Goal: Transaction & Acquisition: Obtain resource

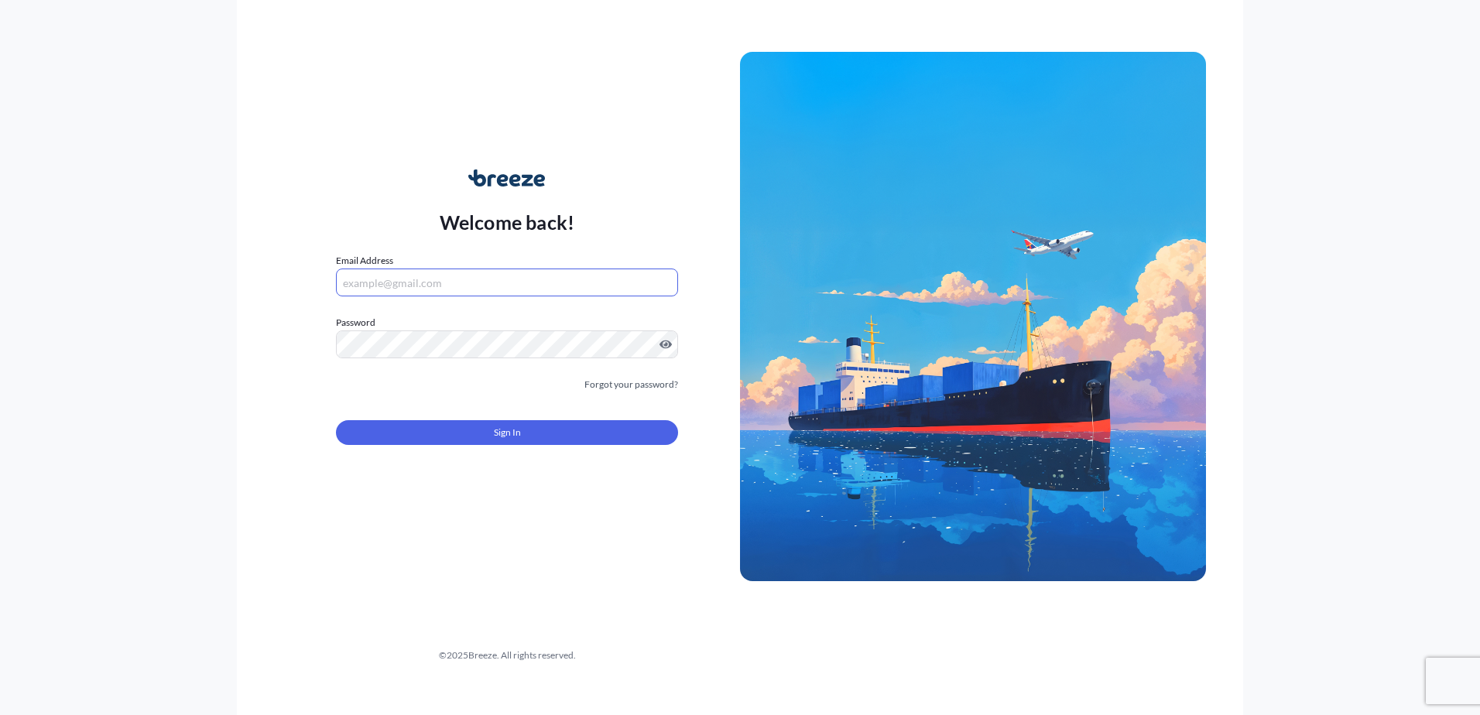
click at [375, 288] on input "Email Address" at bounding box center [507, 283] width 342 height 28
click at [426, 573] on div "Welcome back! Email Address Please enter a valid email address Password Must in…" at bounding box center [740, 357] width 1006 height 715
click at [379, 279] on input "Email Address" at bounding box center [507, 283] width 342 height 28
click at [375, 274] on input "Email Address" at bounding box center [507, 283] width 342 height 28
click at [400, 288] on input "[PERSON_NAME]" at bounding box center [507, 283] width 342 height 28
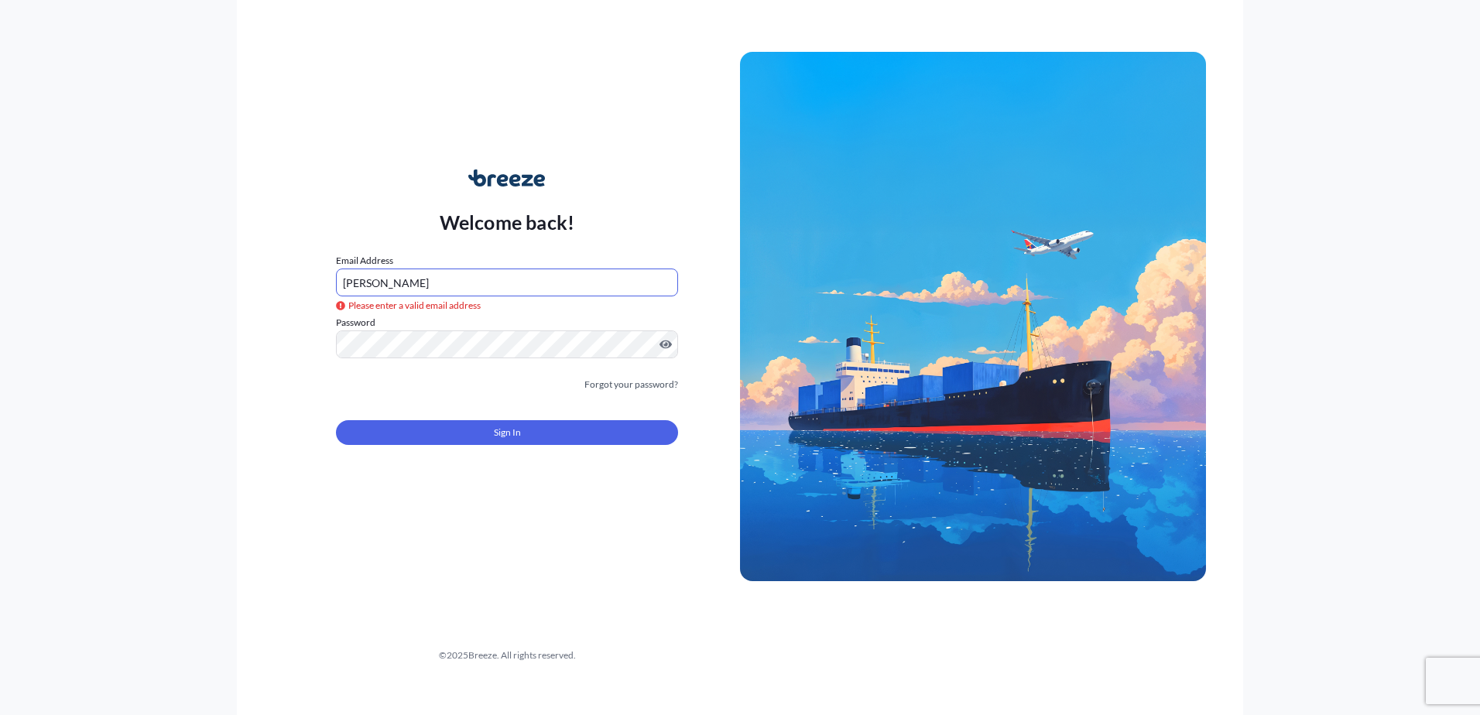
type input "[PERSON_NAME][EMAIL_ADDRESS][PERSON_NAME][DOMAIN_NAME]"
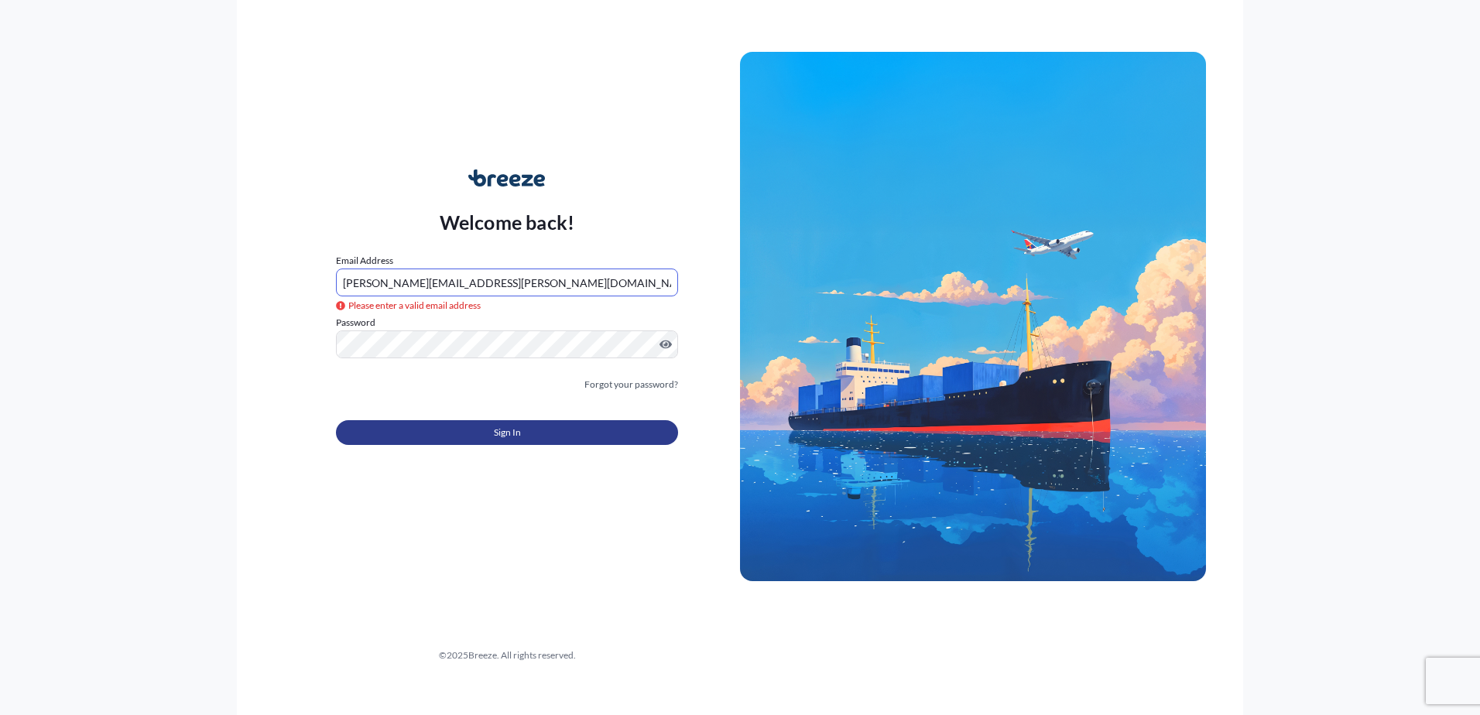
click at [491, 433] on button "Sign In" at bounding box center [507, 432] width 342 height 25
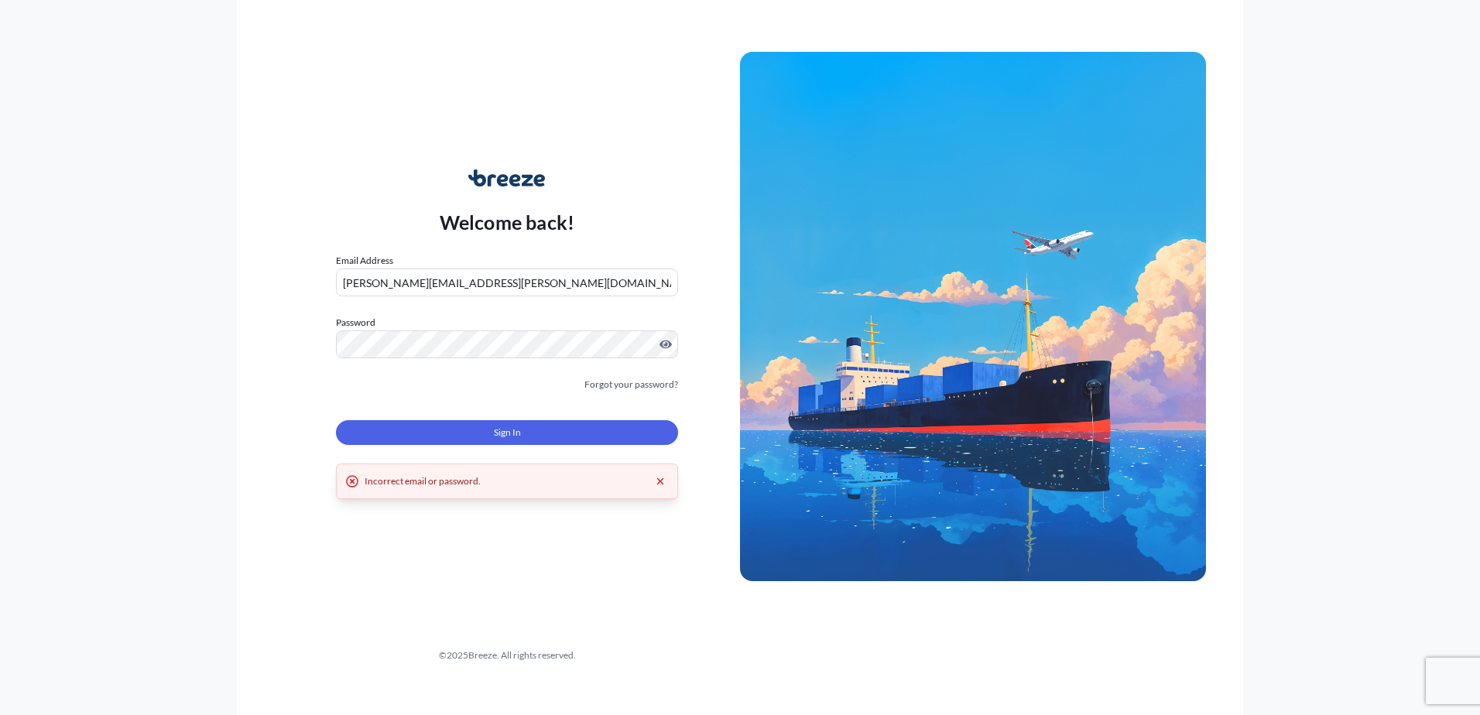
click at [528, 286] on input "[PERSON_NAME][EMAIL_ADDRESS][PERSON_NAME][DOMAIN_NAME]" at bounding box center [507, 283] width 342 height 28
click at [536, 282] on input "[PERSON_NAME][EMAIL_ADDRESS][PERSON_NAME][DOMAIN_NAME]" at bounding box center [507, 283] width 342 height 28
click at [310, 446] on div "Welcome back! Email Address [PERSON_NAME][EMAIL_ADDRESS][PERSON_NAME][DOMAIN_NA…" at bounding box center [507, 317] width 466 height 356
click at [515, 434] on span "Sign In" at bounding box center [507, 432] width 27 height 15
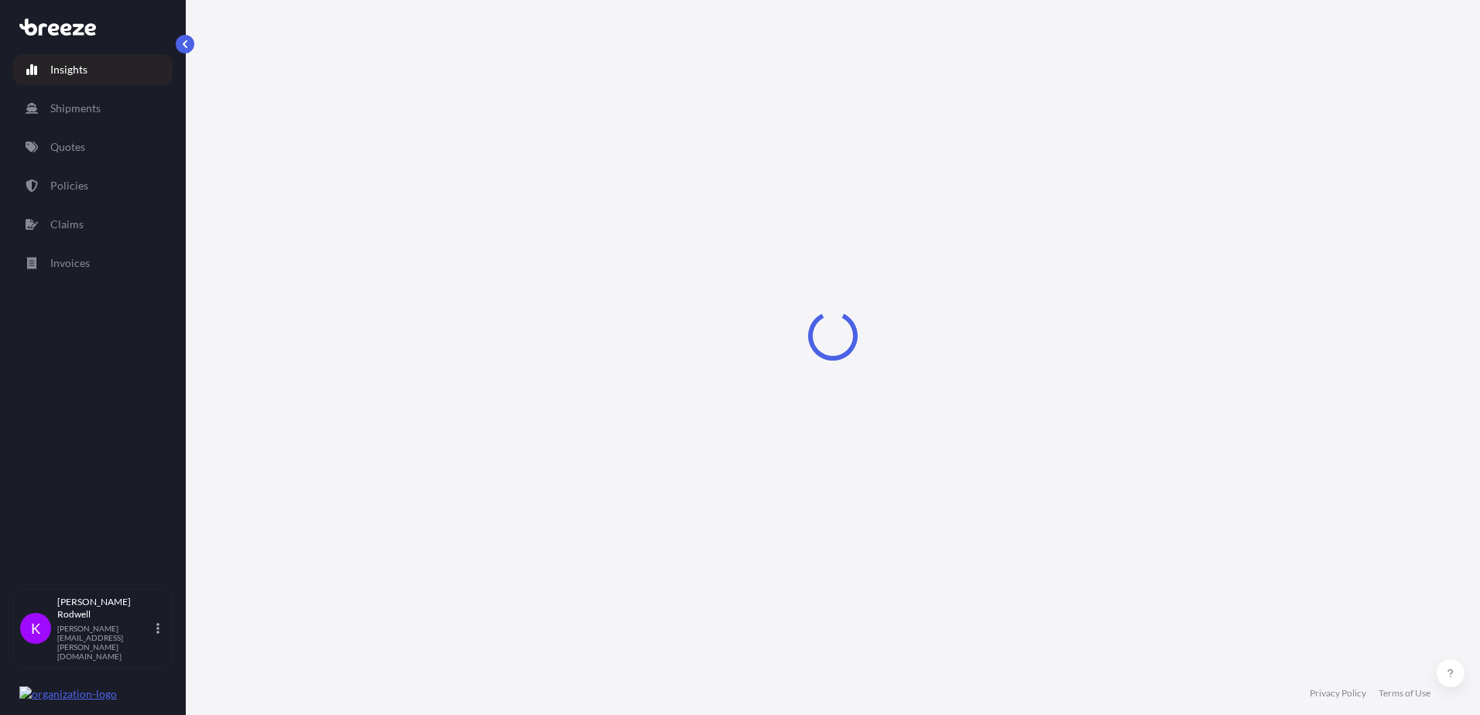
select select "2025"
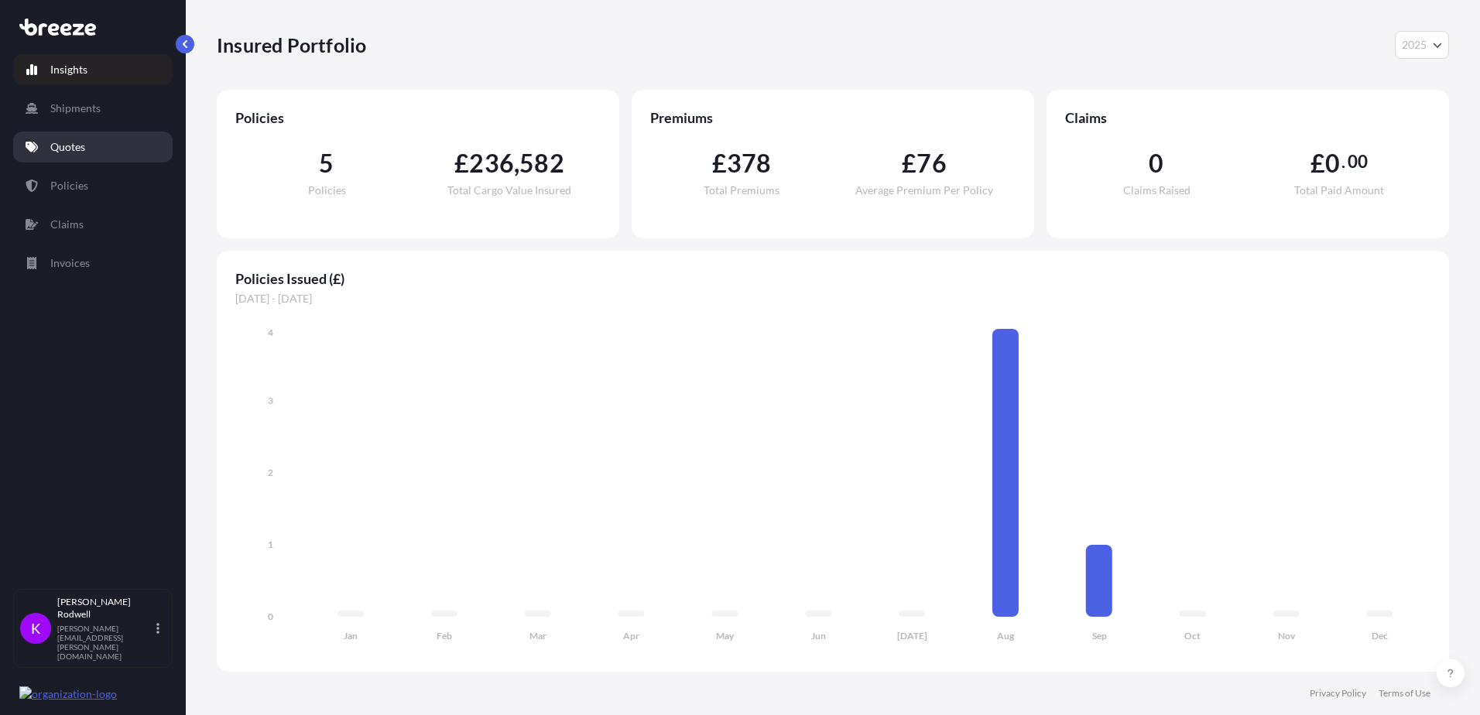
click at [74, 147] on p "Quotes" at bounding box center [67, 146] width 35 height 15
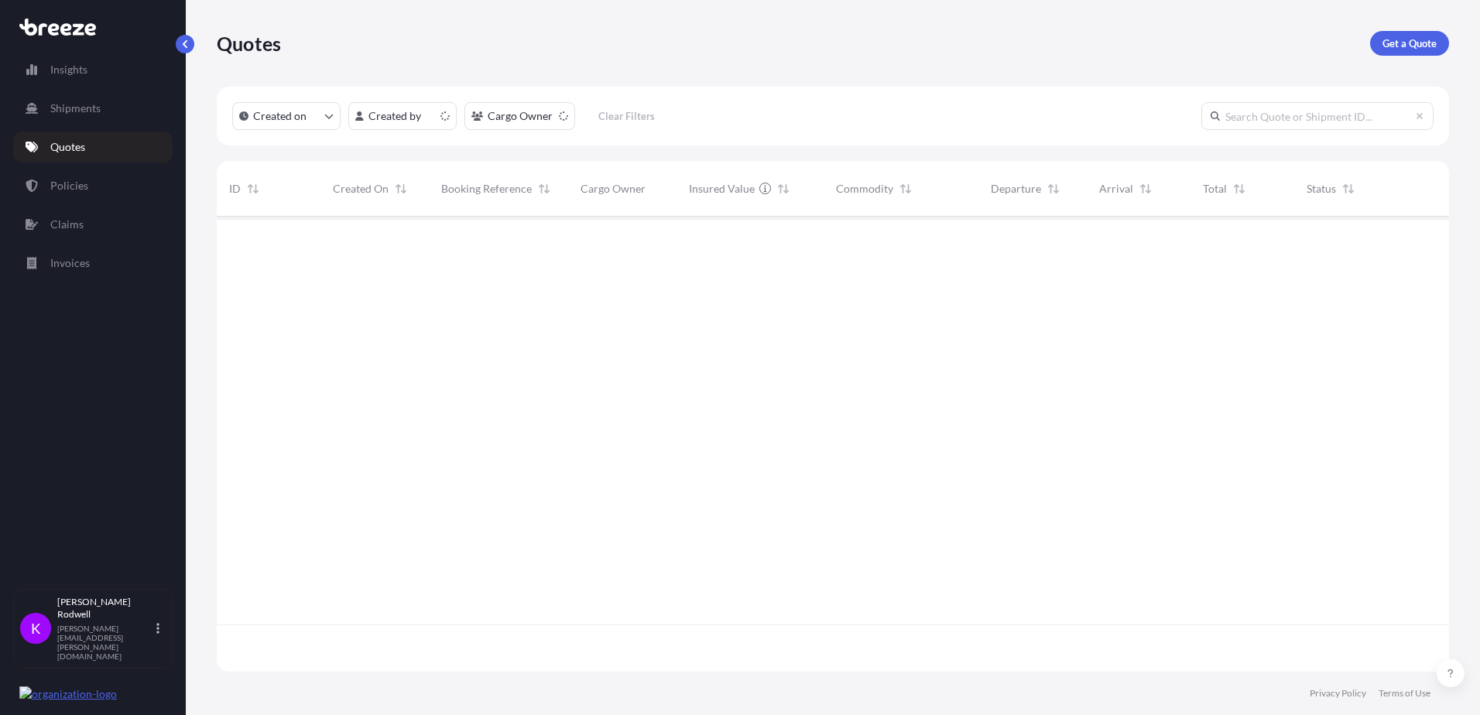
scroll to position [452, 1221]
click at [1403, 40] on p "Get a Quote" at bounding box center [1410, 43] width 54 height 15
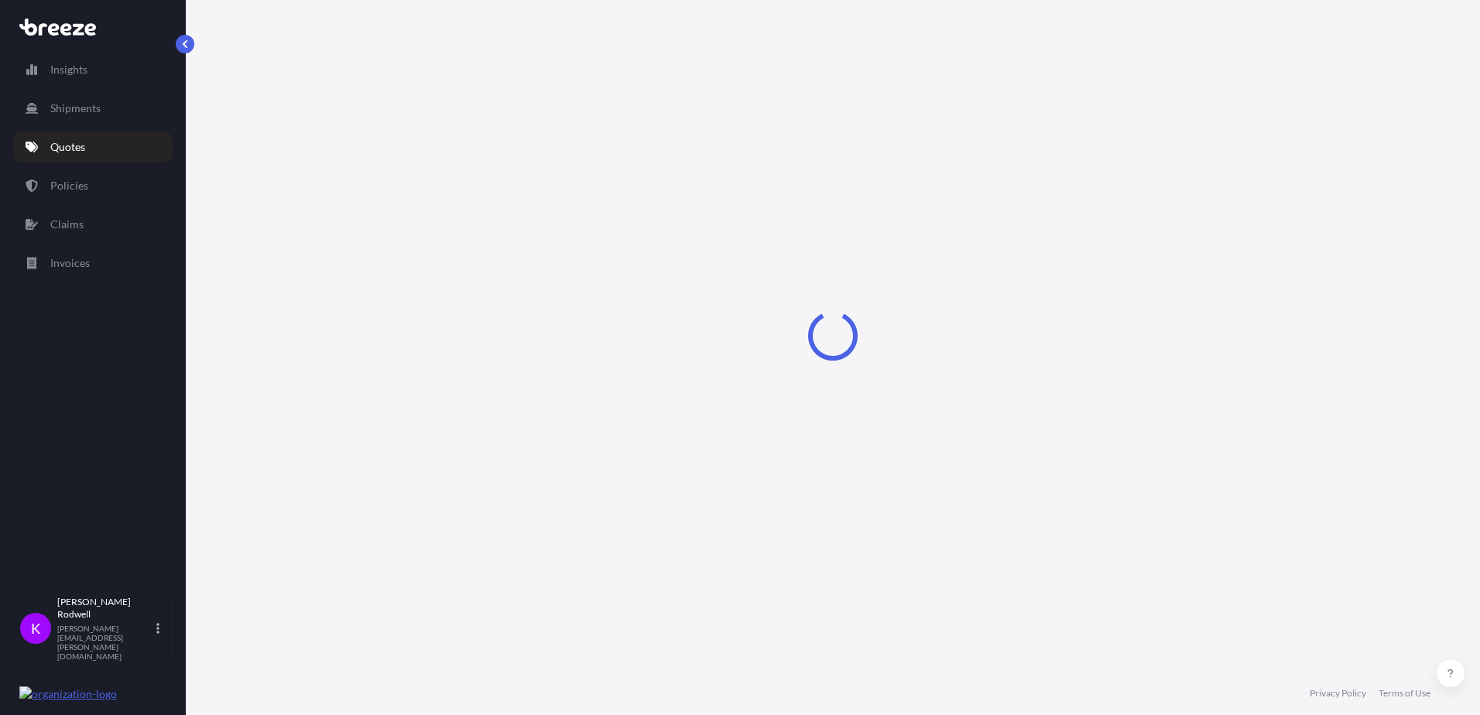
select select "Sea"
select select "1"
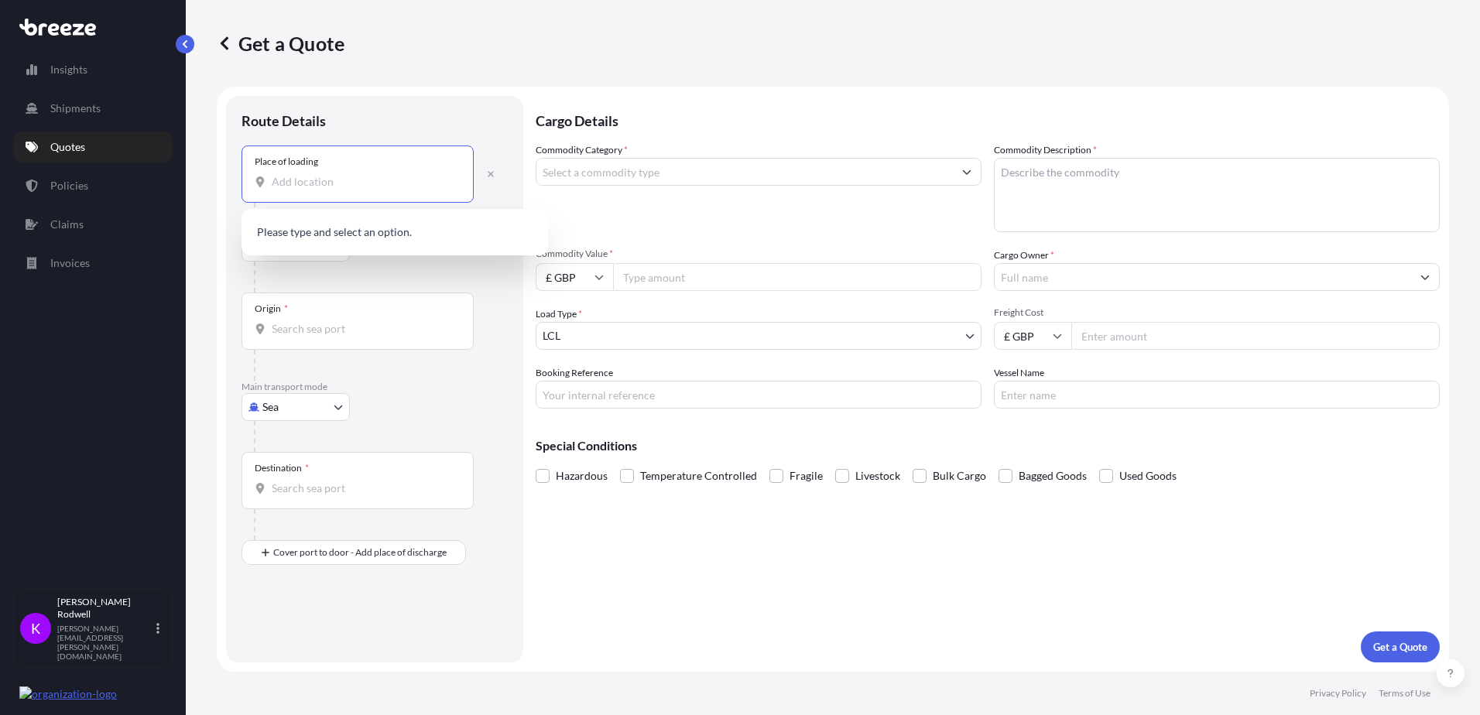
click at [288, 185] on input "Place of loading" at bounding box center [363, 181] width 183 height 15
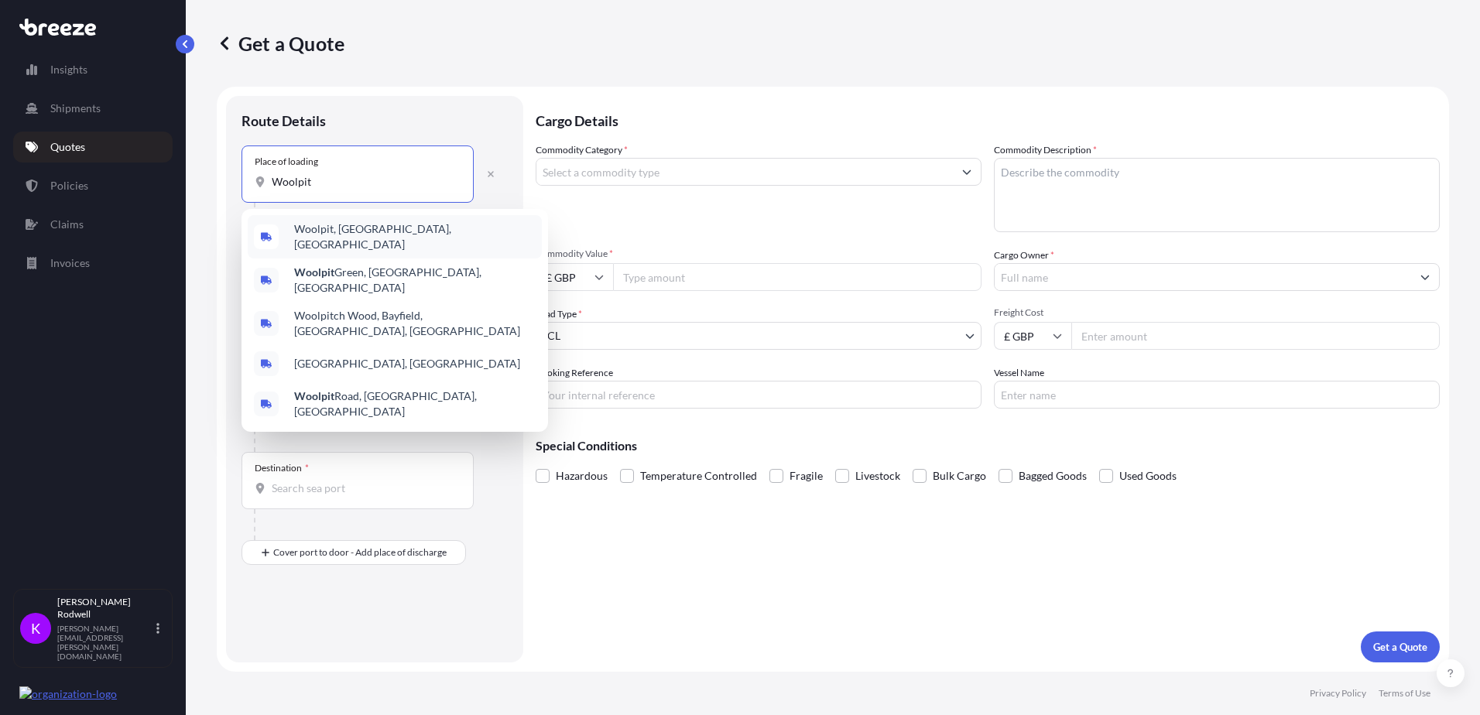
click at [334, 236] on span "Woolpit, [GEOGRAPHIC_DATA], [GEOGRAPHIC_DATA]" at bounding box center [415, 236] width 242 height 31
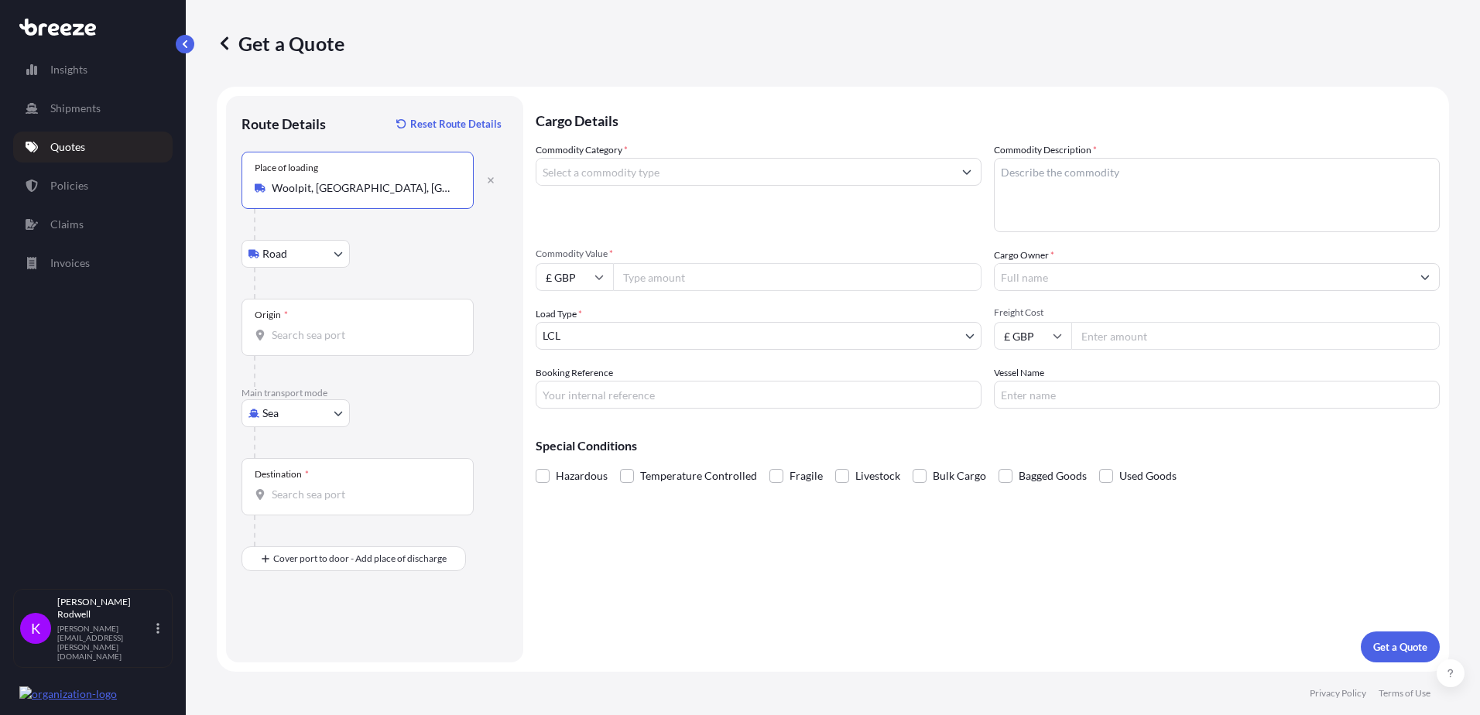
type input "Woolpit, [GEOGRAPHIC_DATA], [GEOGRAPHIC_DATA]"
click at [299, 329] on input "Origin *" at bounding box center [363, 334] width 183 height 15
type input "GBSOU - [GEOGRAPHIC_DATA], [GEOGRAPHIC_DATA]"
click at [281, 498] on input "Destination *" at bounding box center [363, 494] width 183 height 15
type input "USJAX - [GEOGRAPHIC_DATA], [GEOGRAPHIC_DATA]"
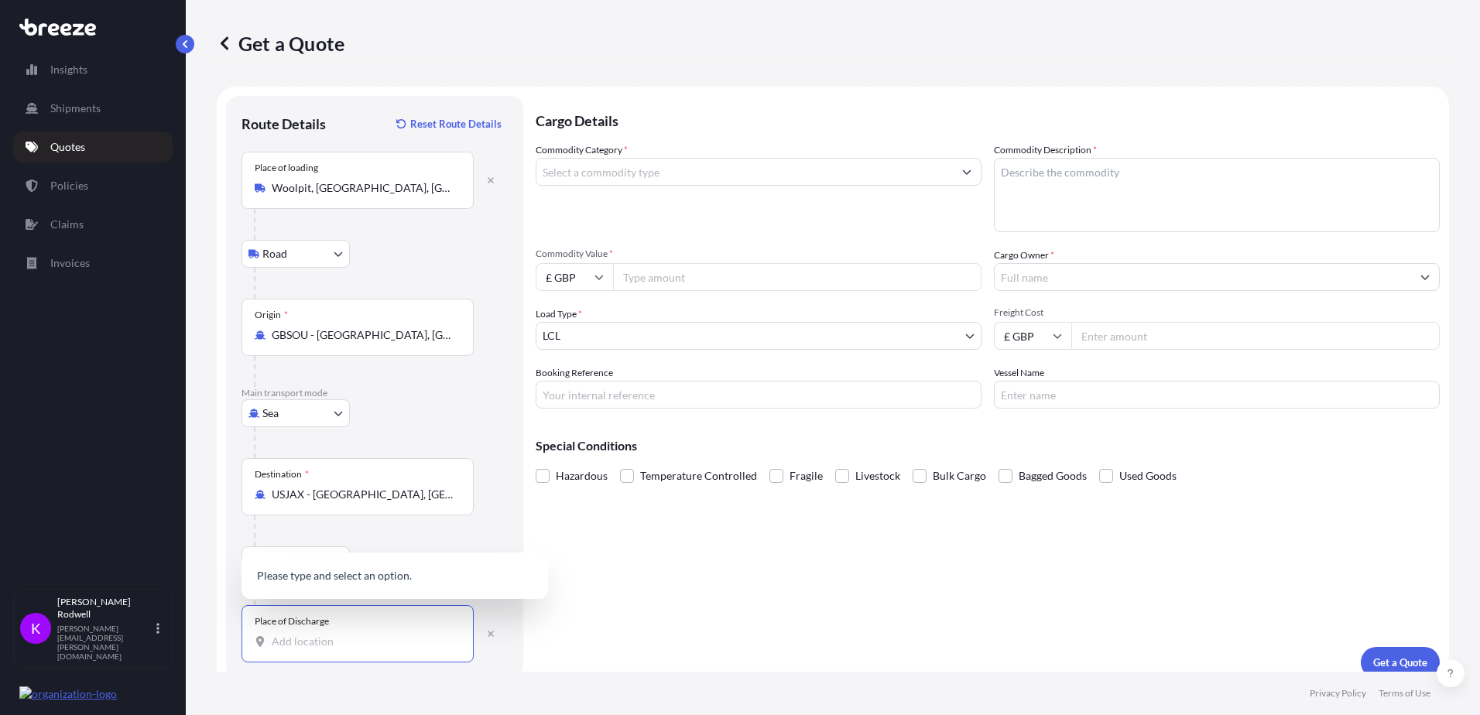
click at [275, 638] on input "Place of Discharge" at bounding box center [363, 641] width 183 height 15
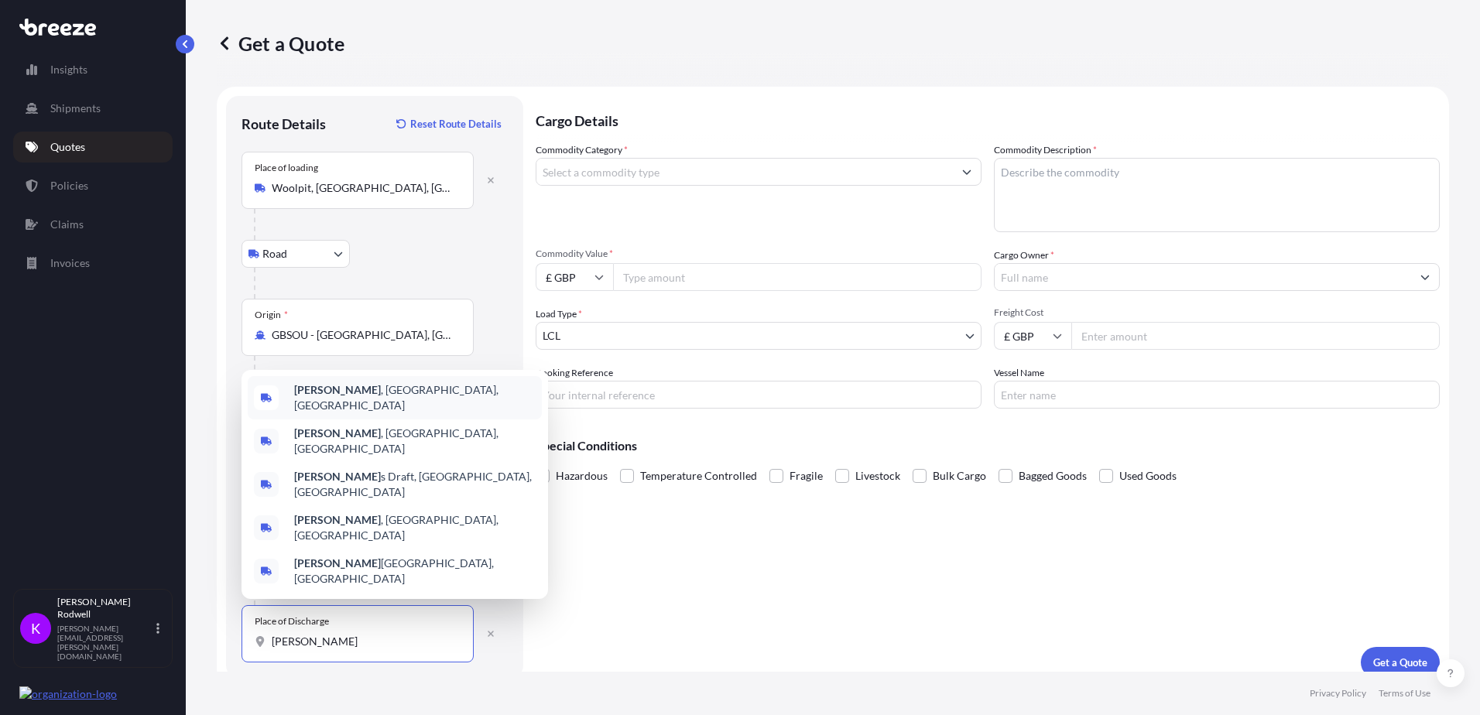
click at [309, 396] on b "[PERSON_NAME]" at bounding box center [337, 389] width 87 height 13
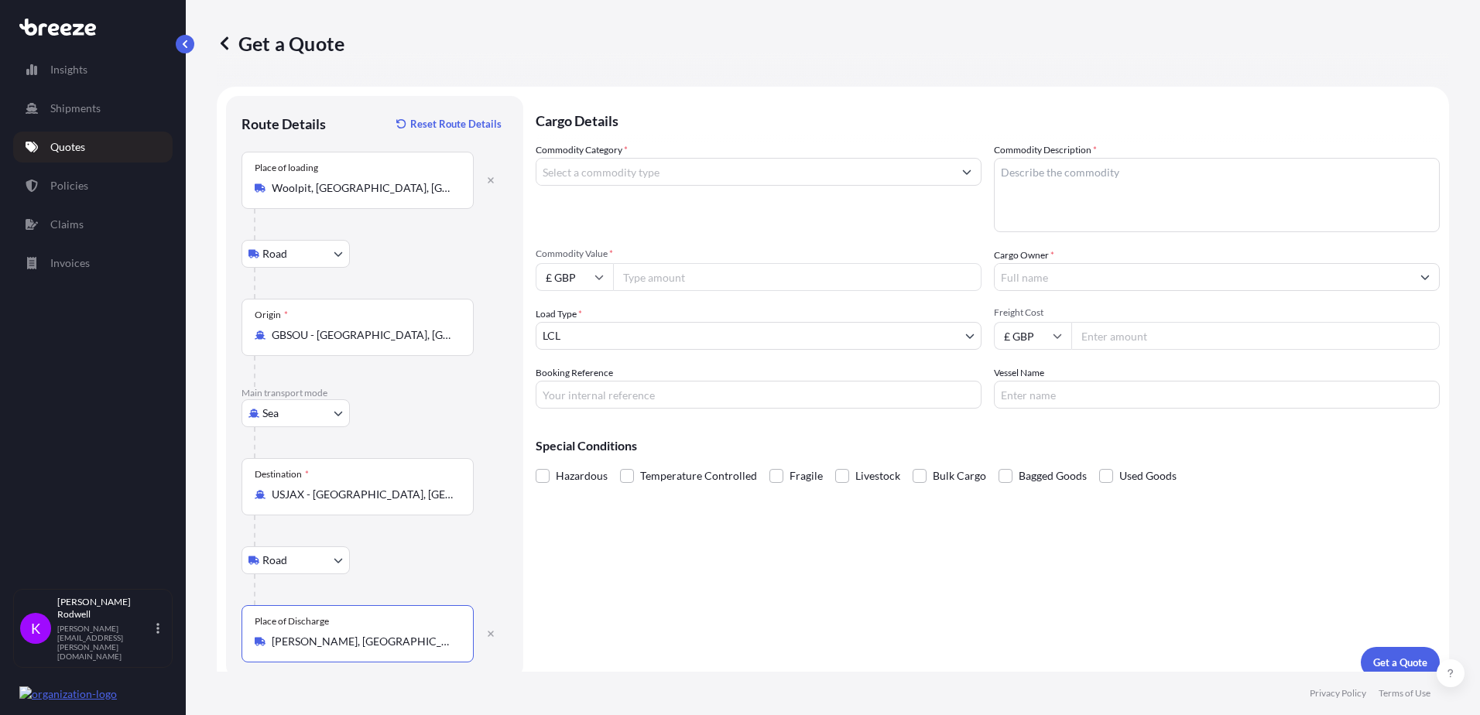
type input "[PERSON_NAME], [GEOGRAPHIC_DATA], [GEOGRAPHIC_DATA]"
click at [1013, 175] on textarea "Commodity Description *" at bounding box center [1217, 195] width 446 height 74
type textarea "New Chassis Cab"
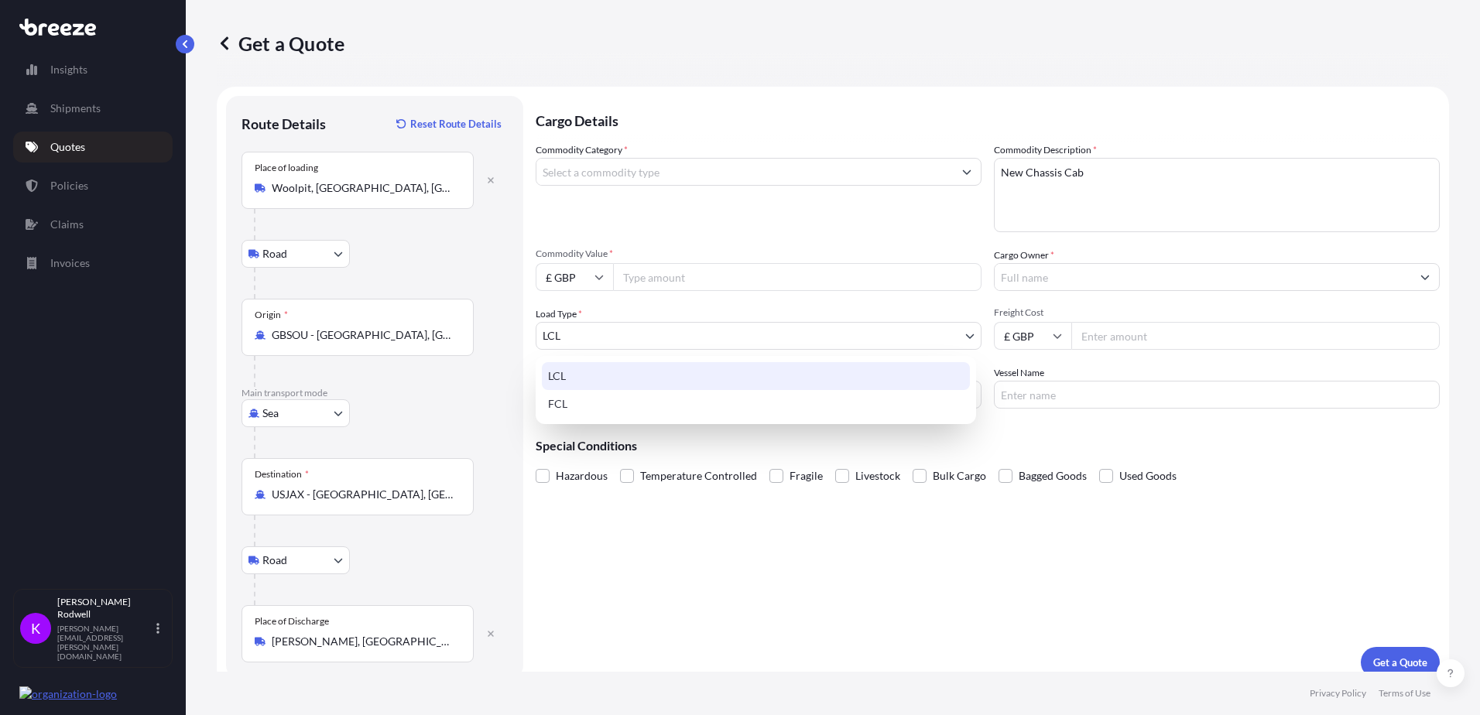
click at [962, 333] on body "Insights Shipments Quotes Policies Claims Invoices K [PERSON_NAME] [PERSON_NAME…" at bounding box center [740, 357] width 1480 height 715
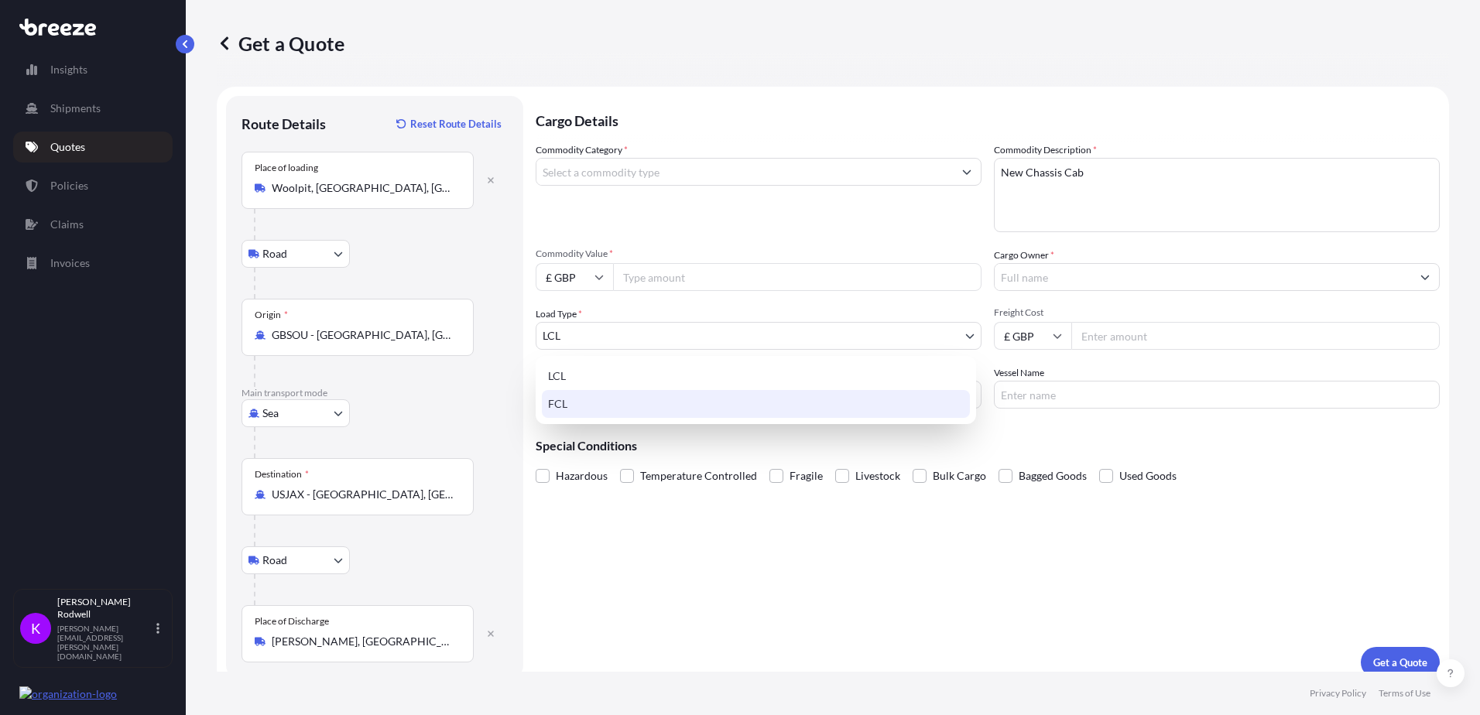
click at [572, 403] on div "FCL" at bounding box center [756, 404] width 428 height 28
select select "2"
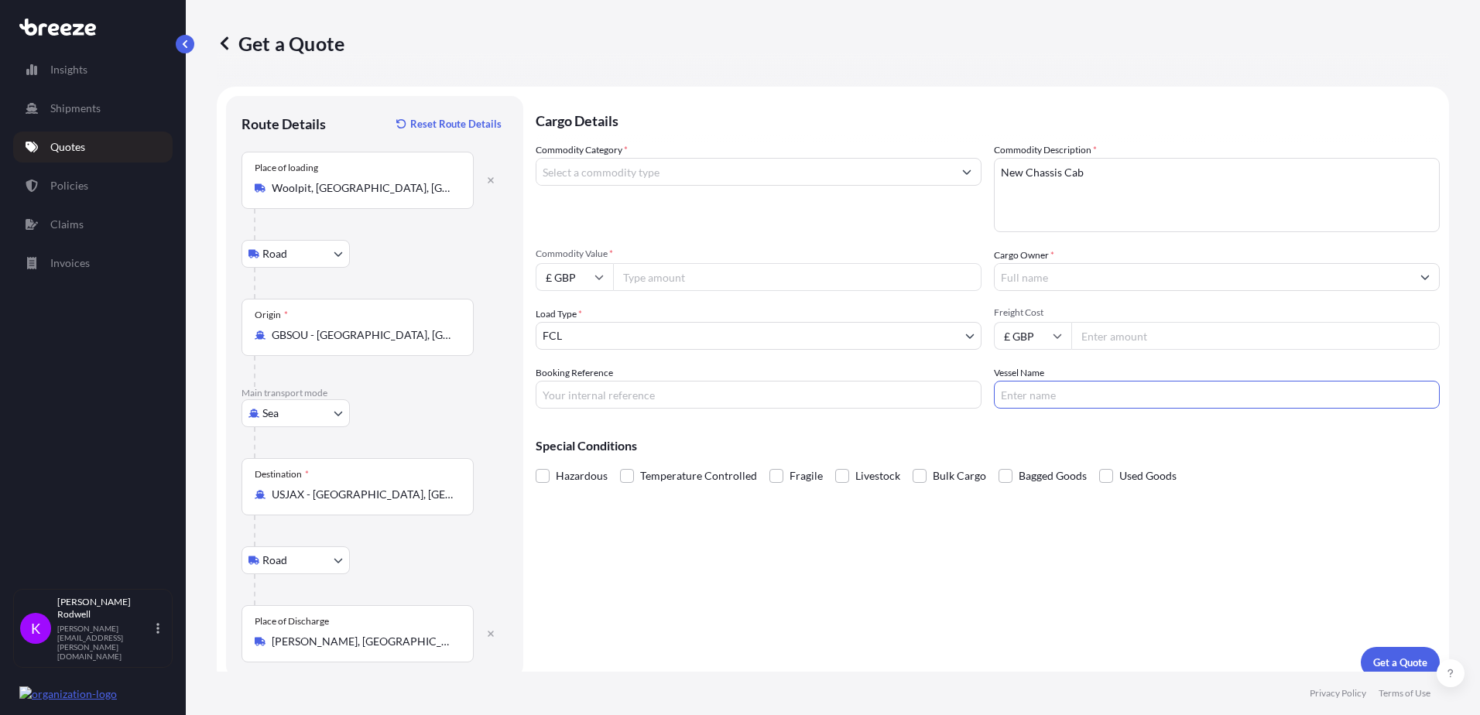
click at [1040, 399] on input "Vessel Name" at bounding box center [1217, 395] width 446 height 28
click at [592, 173] on input "Commodity Category *" at bounding box center [745, 172] width 417 height 28
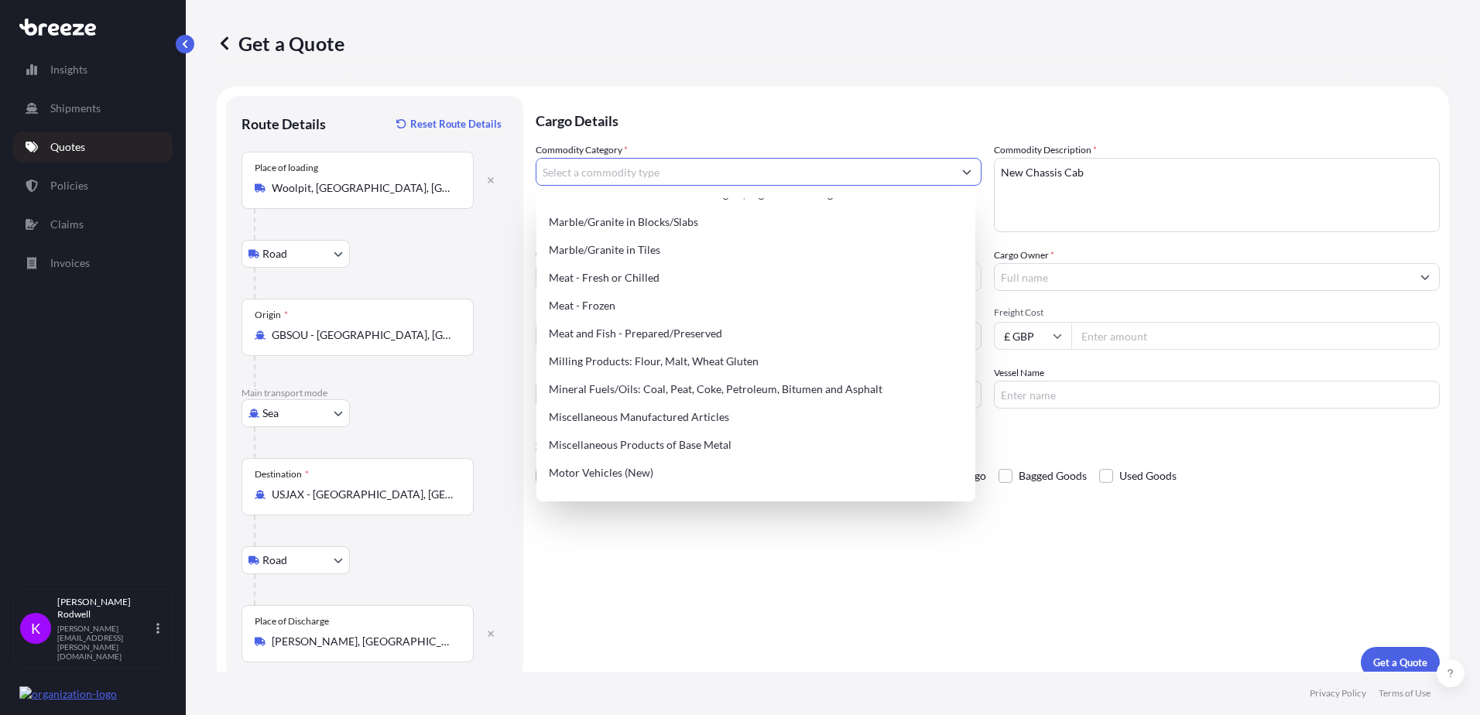
scroll to position [1979, 0]
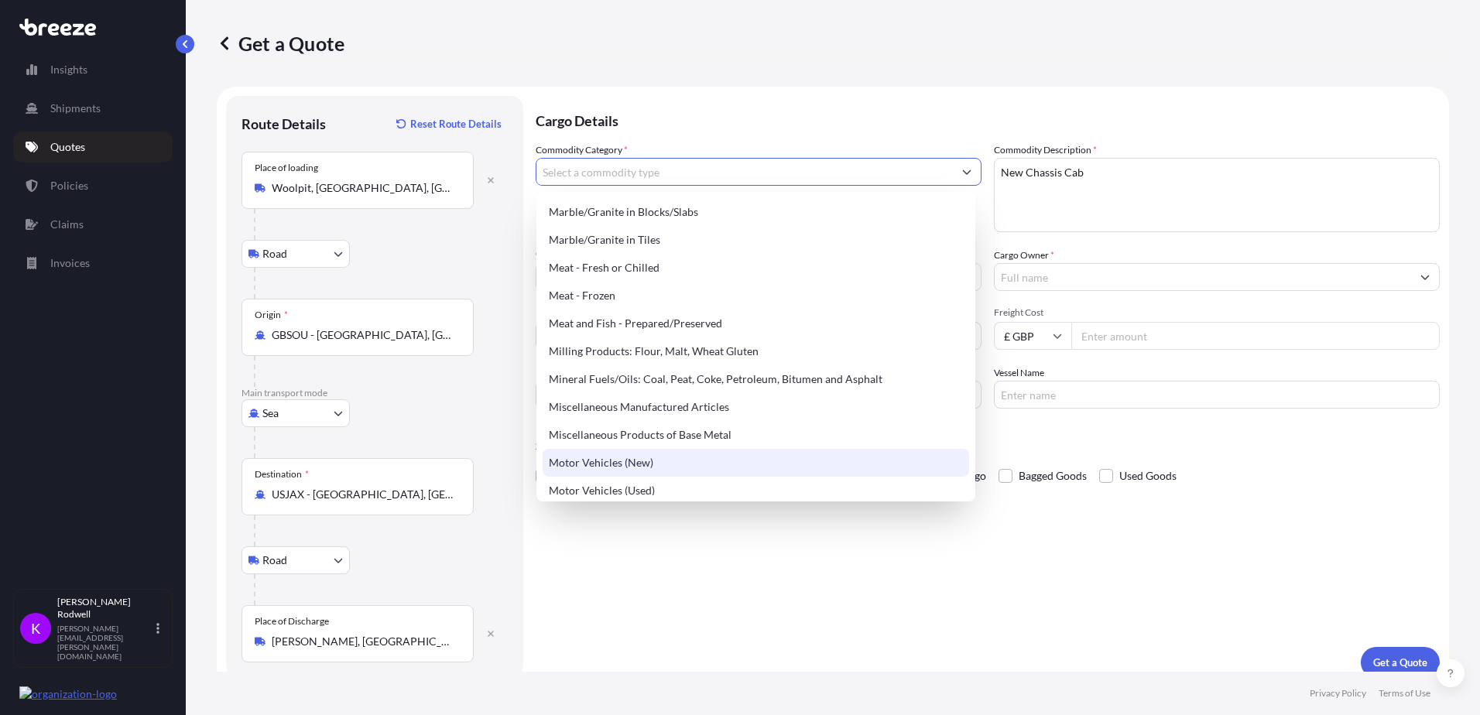
click at [594, 465] on div "Motor Vehicles (New)" at bounding box center [756, 463] width 427 height 28
type input "Motor Vehicles (New)"
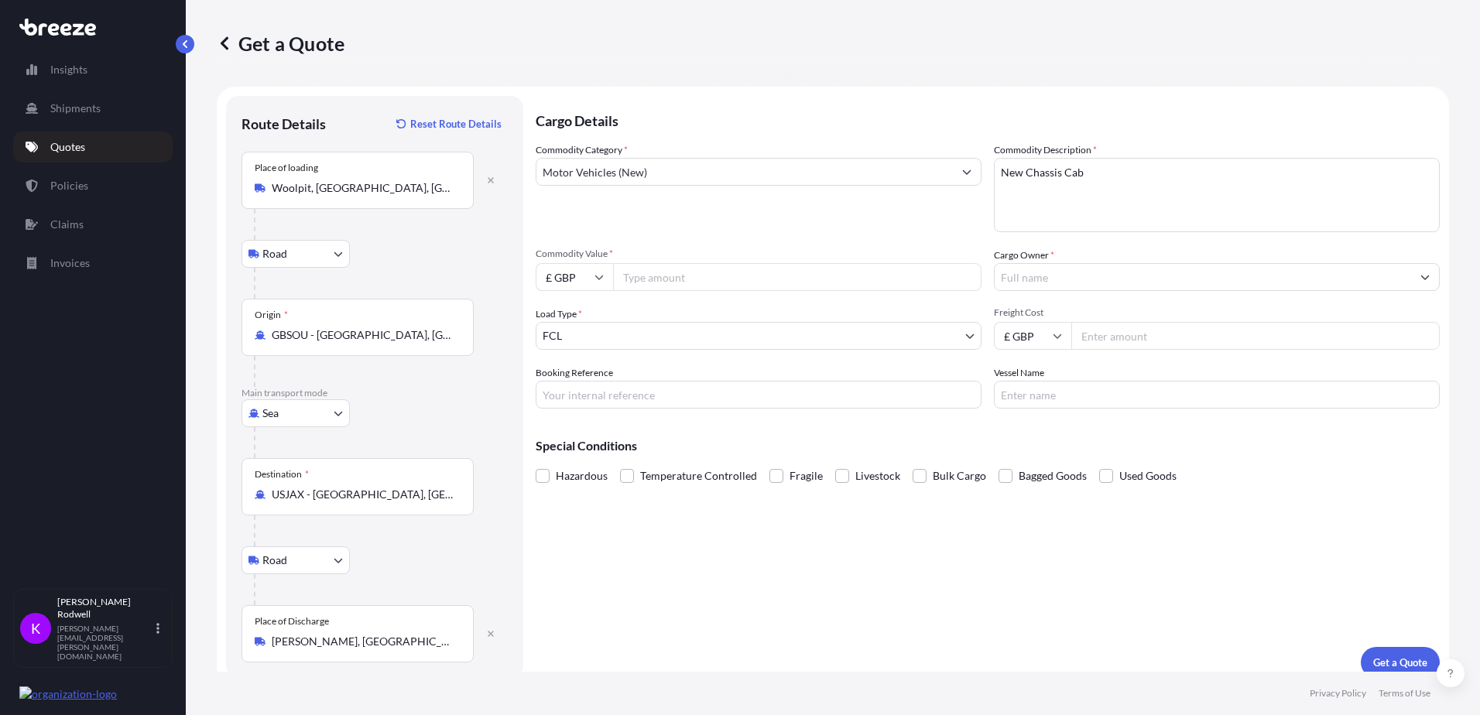
click at [655, 278] on input "Commodity Value *" at bounding box center [797, 277] width 369 height 28
click at [795, 280] on input "190000.00" at bounding box center [797, 277] width 369 height 28
type input "190000.00"
click at [1064, 192] on textarea "New Chassis Cab" at bounding box center [1217, 195] width 446 height 74
click at [1105, 170] on textarea "New Chassis Cab" at bounding box center [1217, 195] width 446 height 74
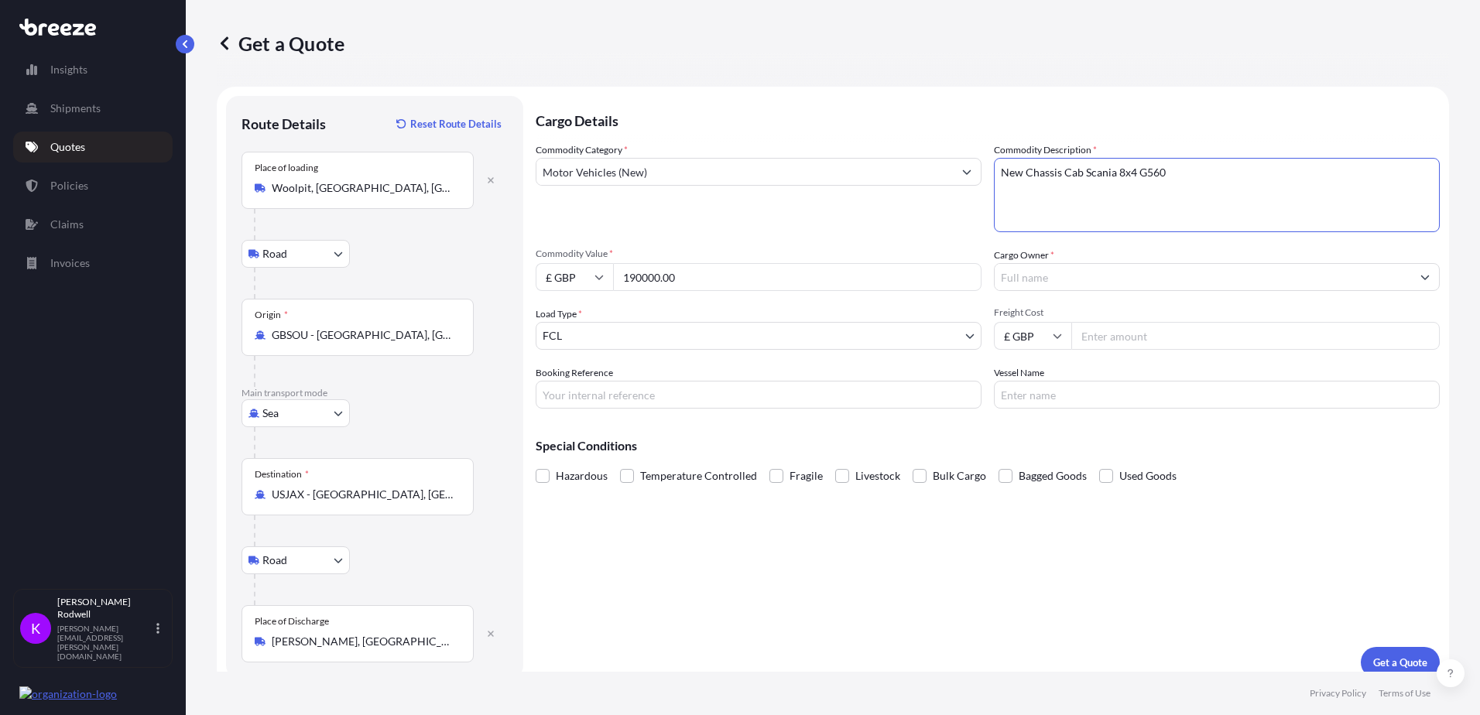
type textarea "New Chassis Cab Scania 8x4 G560"
click at [1163, 335] on input "Freight Cost" at bounding box center [1255, 336] width 369 height 28
click at [1174, 340] on input "Freight Cost" at bounding box center [1255, 336] width 369 height 28
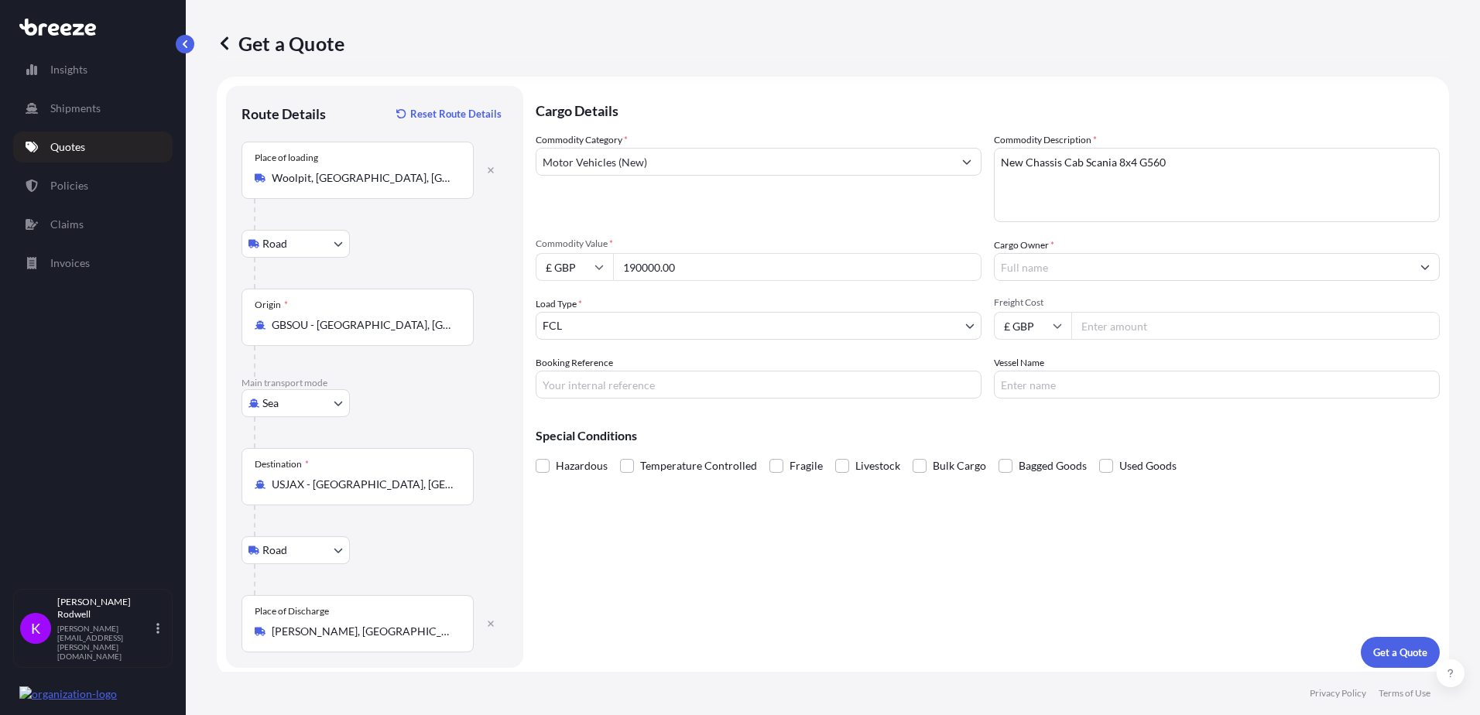
scroll to position [15, 0]
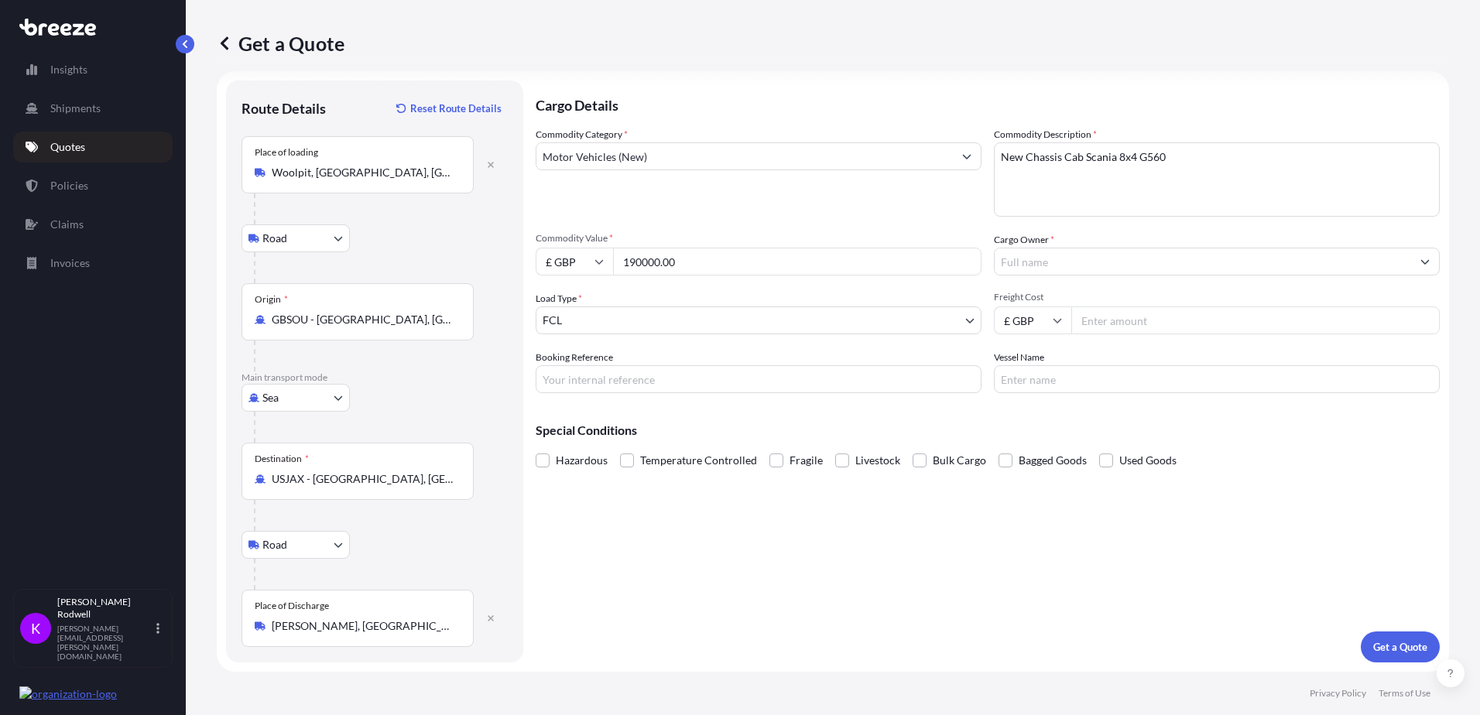
click at [1096, 324] on input "Freight Cost" at bounding box center [1255, 321] width 369 height 28
click at [1100, 324] on input "Freight Cost" at bounding box center [1255, 321] width 369 height 28
type input "9900.00"
click at [1380, 645] on p "Get a Quote" at bounding box center [1400, 646] width 54 height 15
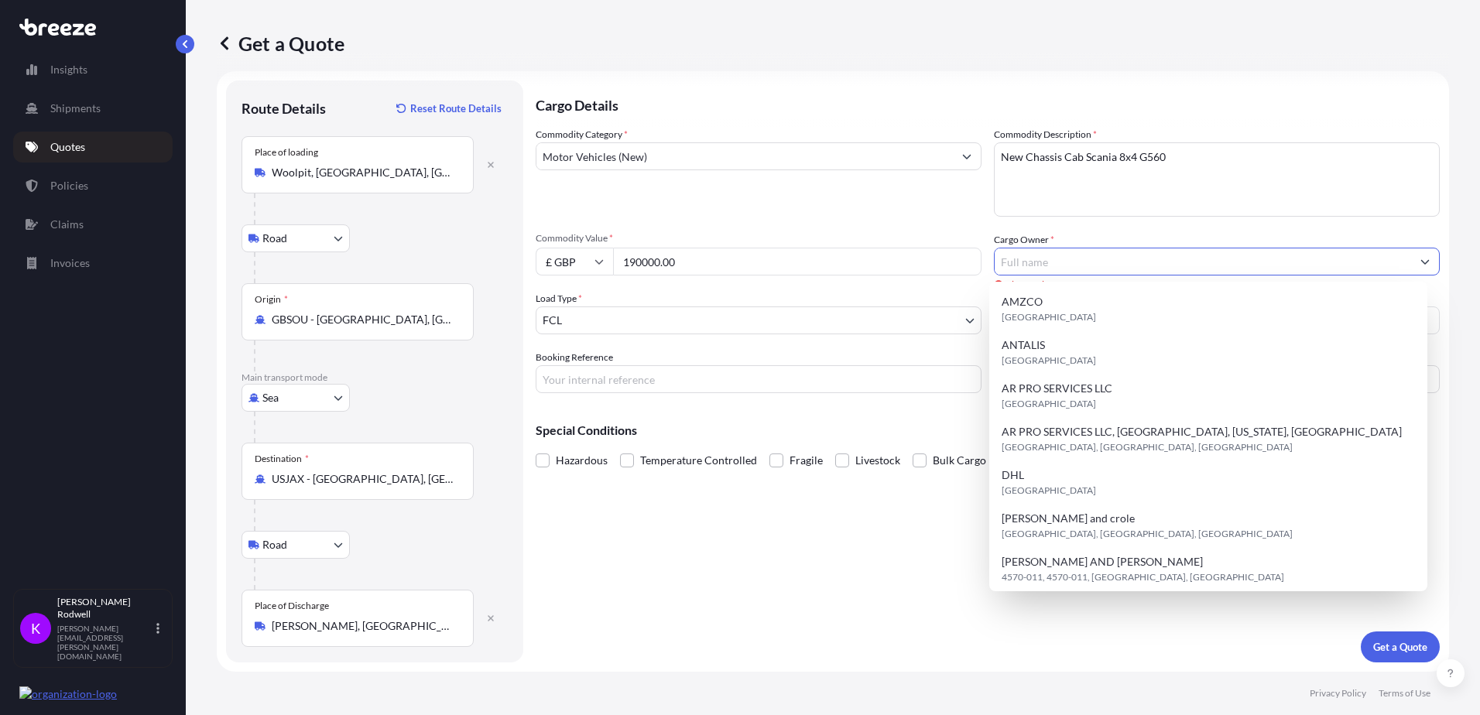
click at [1109, 268] on input "Cargo Owner *" at bounding box center [1203, 262] width 417 height 28
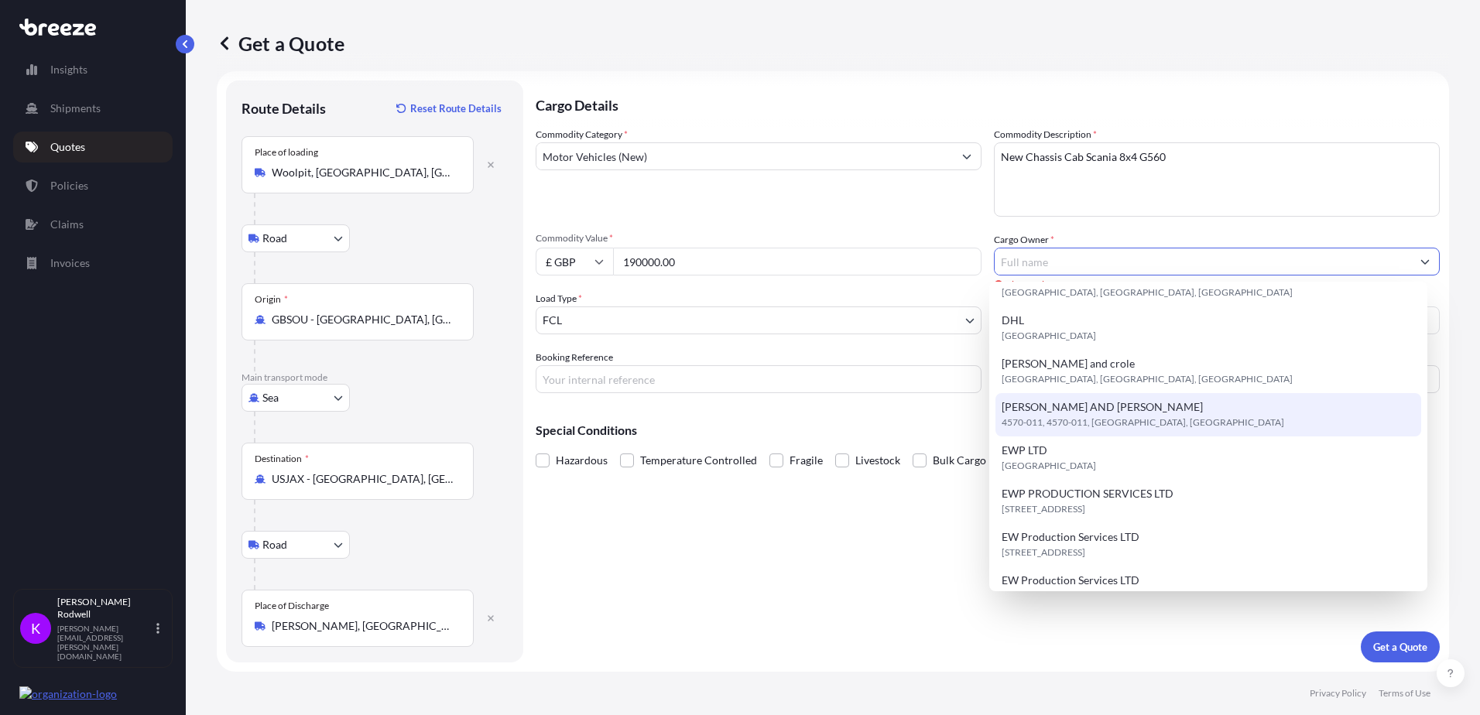
scroll to position [0, 0]
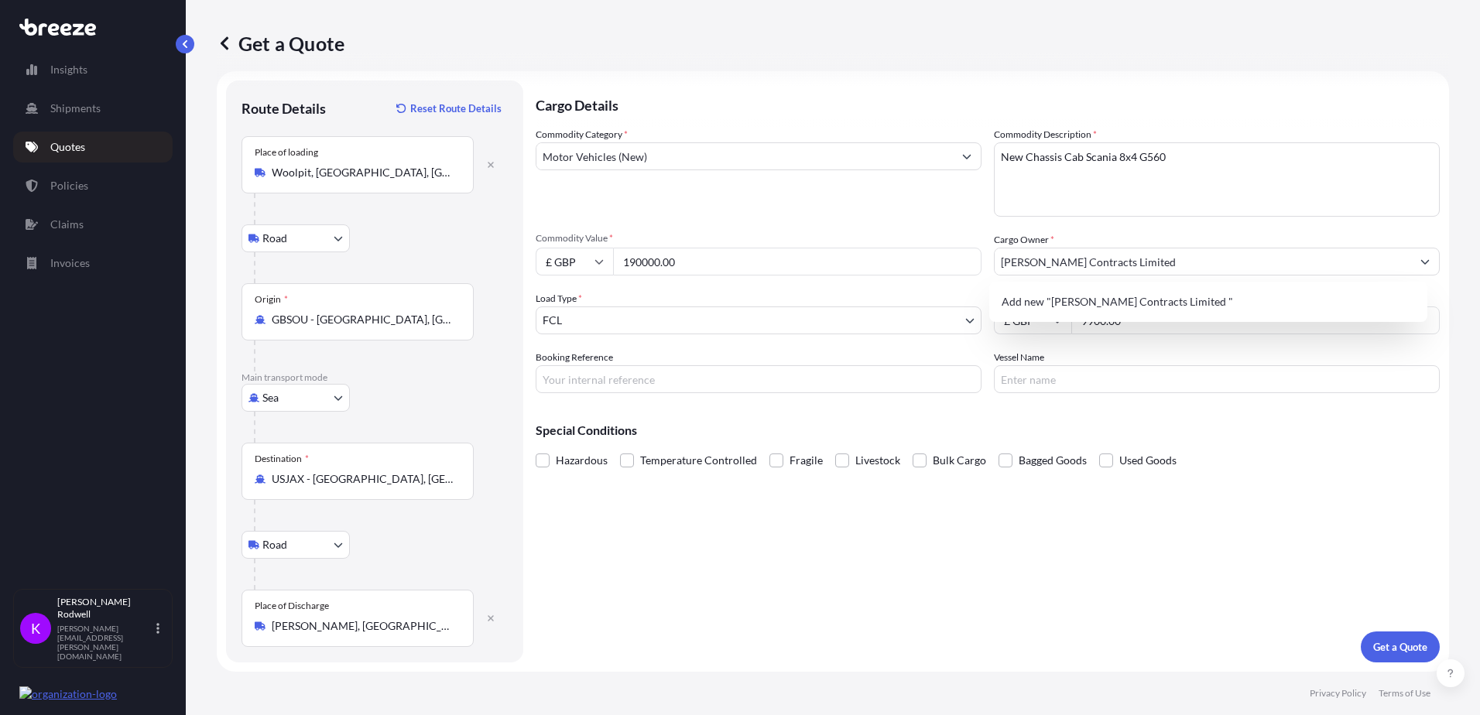
click at [1149, 427] on p "Special Conditions" at bounding box center [988, 430] width 904 height 12
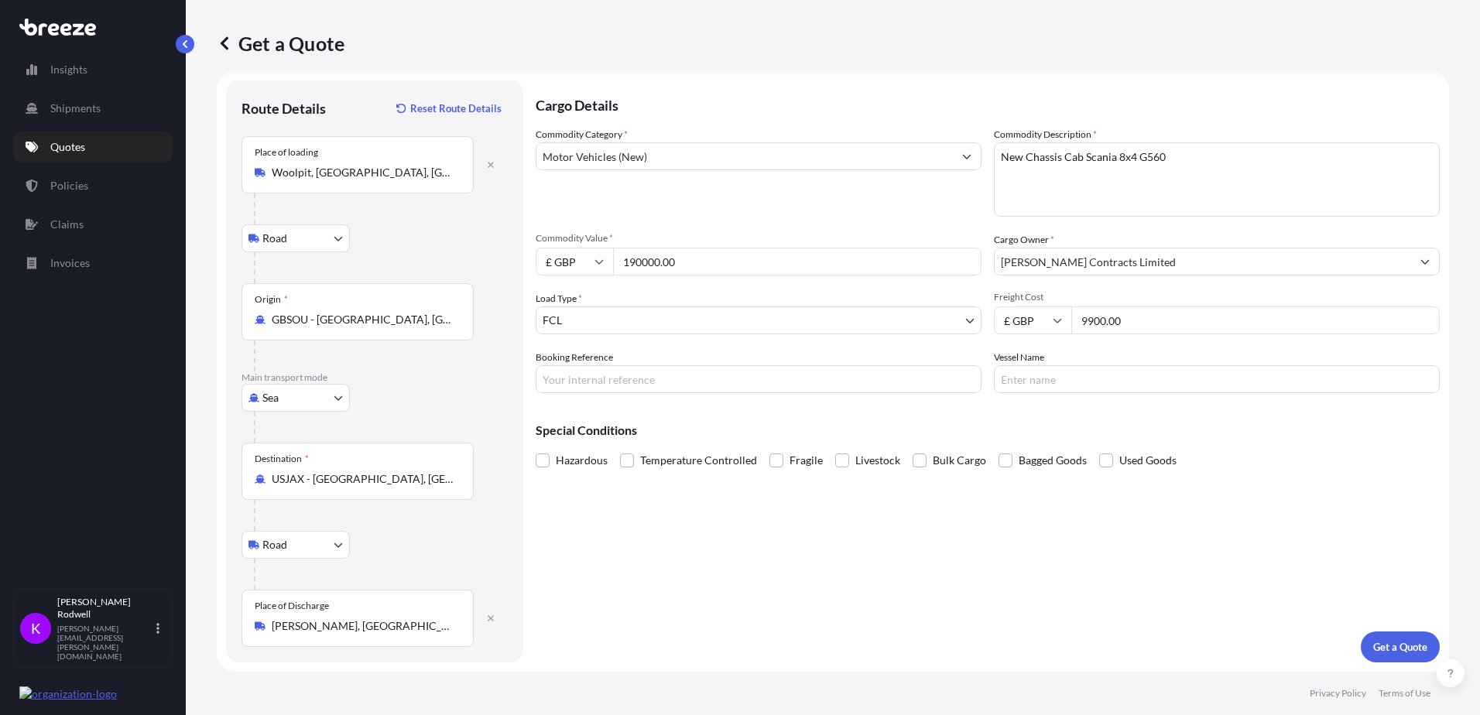
click at [1070, 267] on input "[PERSON_NAME] Contracts Limited" at bounding box center [1203, 262] width 417 height 28
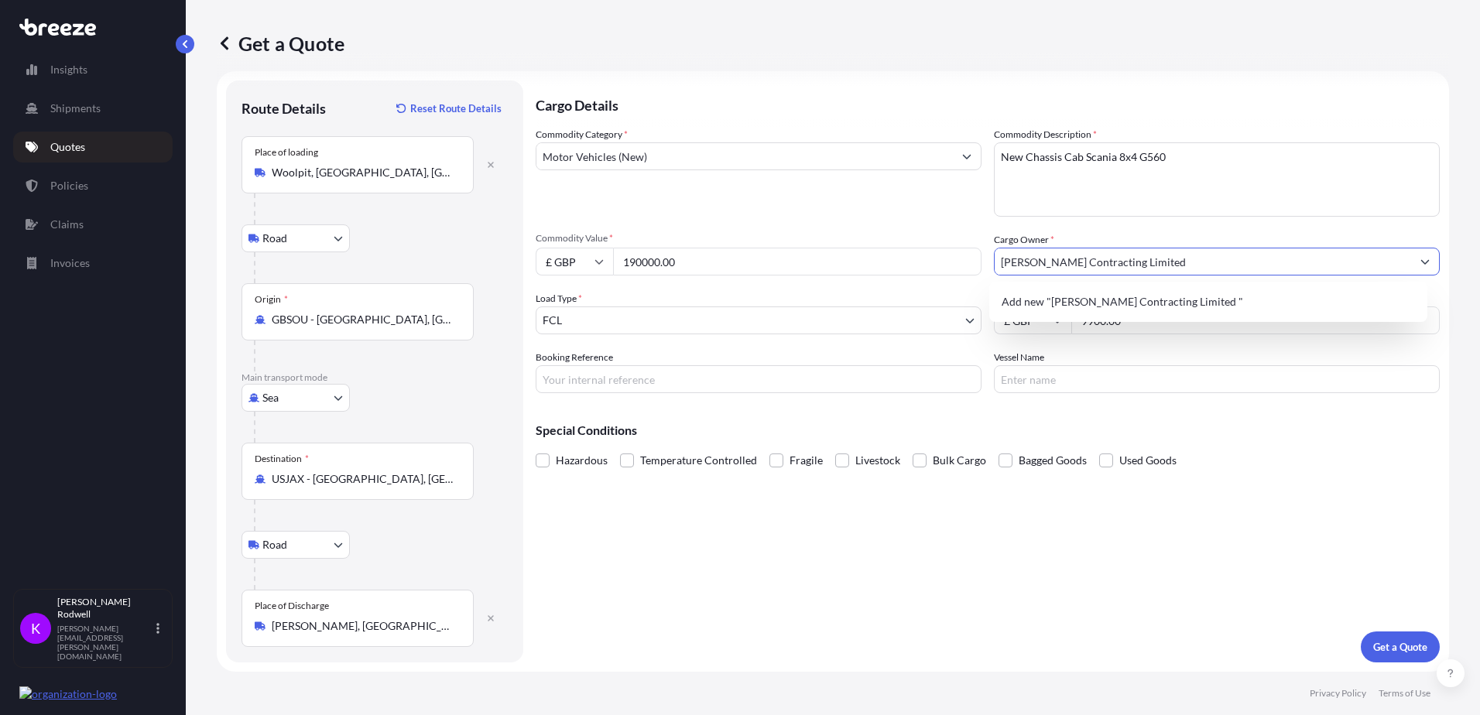
click at [1158, 250] on input "[PERSON_NAME] Contracting Limited" at bounding box center [1203, 262] width 417 height 28
type input "[PERSON_NAME] Contracting Limited"
click at [1390, 646] on p "Get a Quote" at bounding box center [1400, 646] width 54 height 15
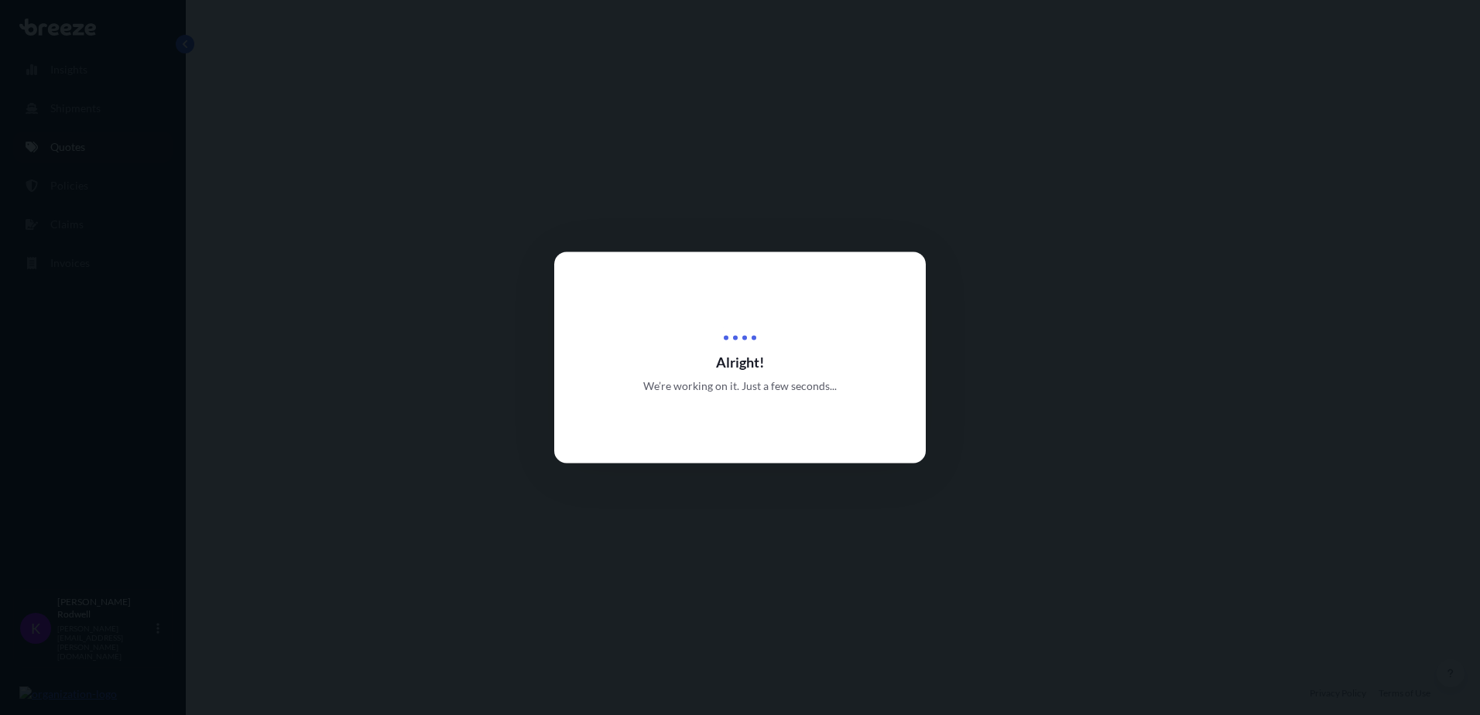
select select "Road"
select select "Sea"
select select "Road"
select select "2"
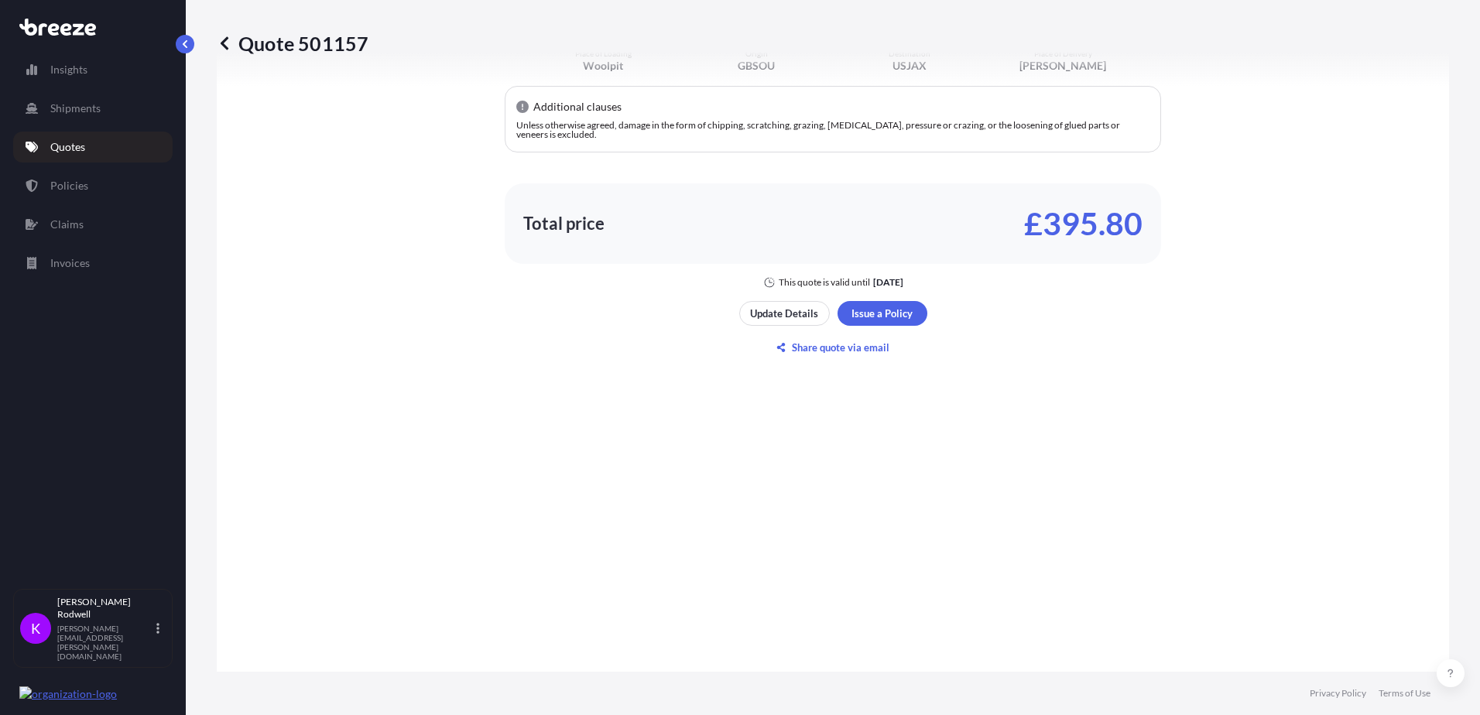
scroll to position [1180, 0]
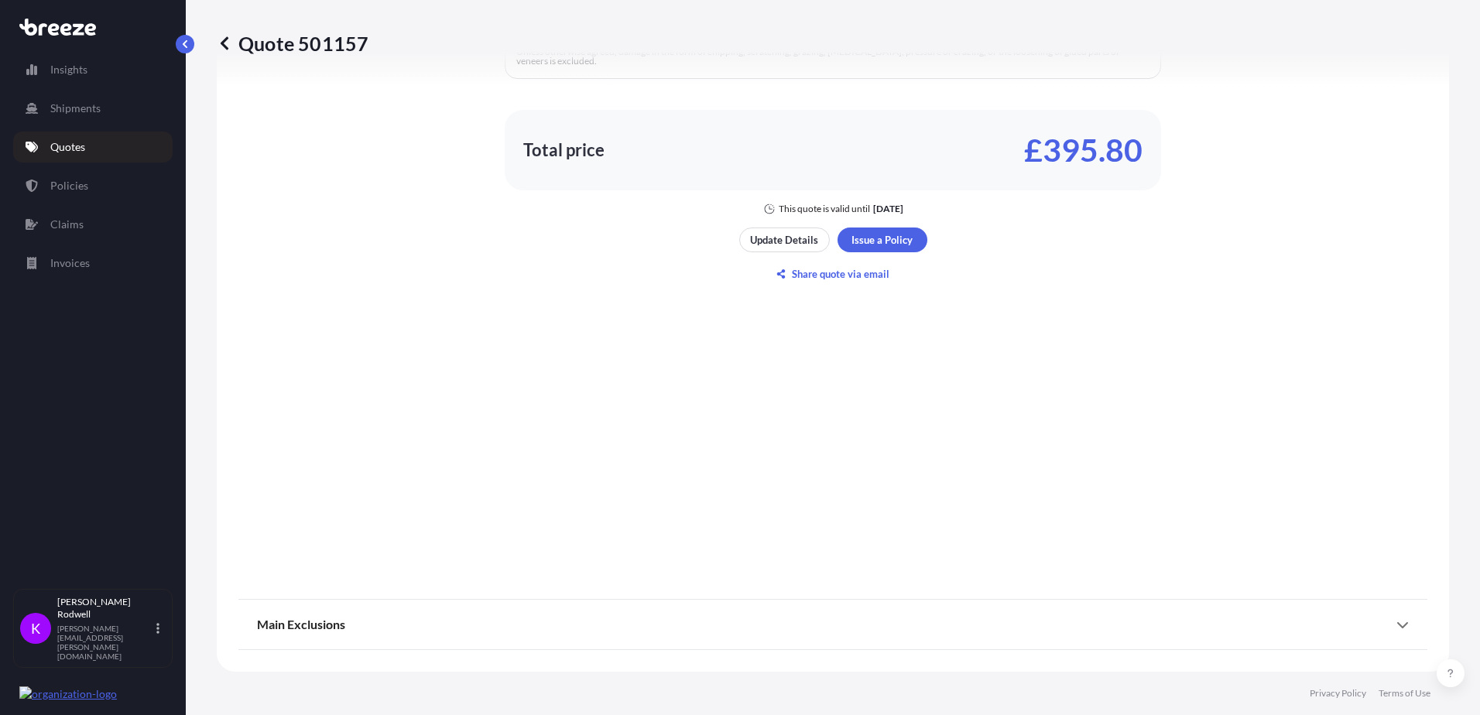
click at [1397, 626] on icon at bounding box center [1402, 625] width 11 height 6
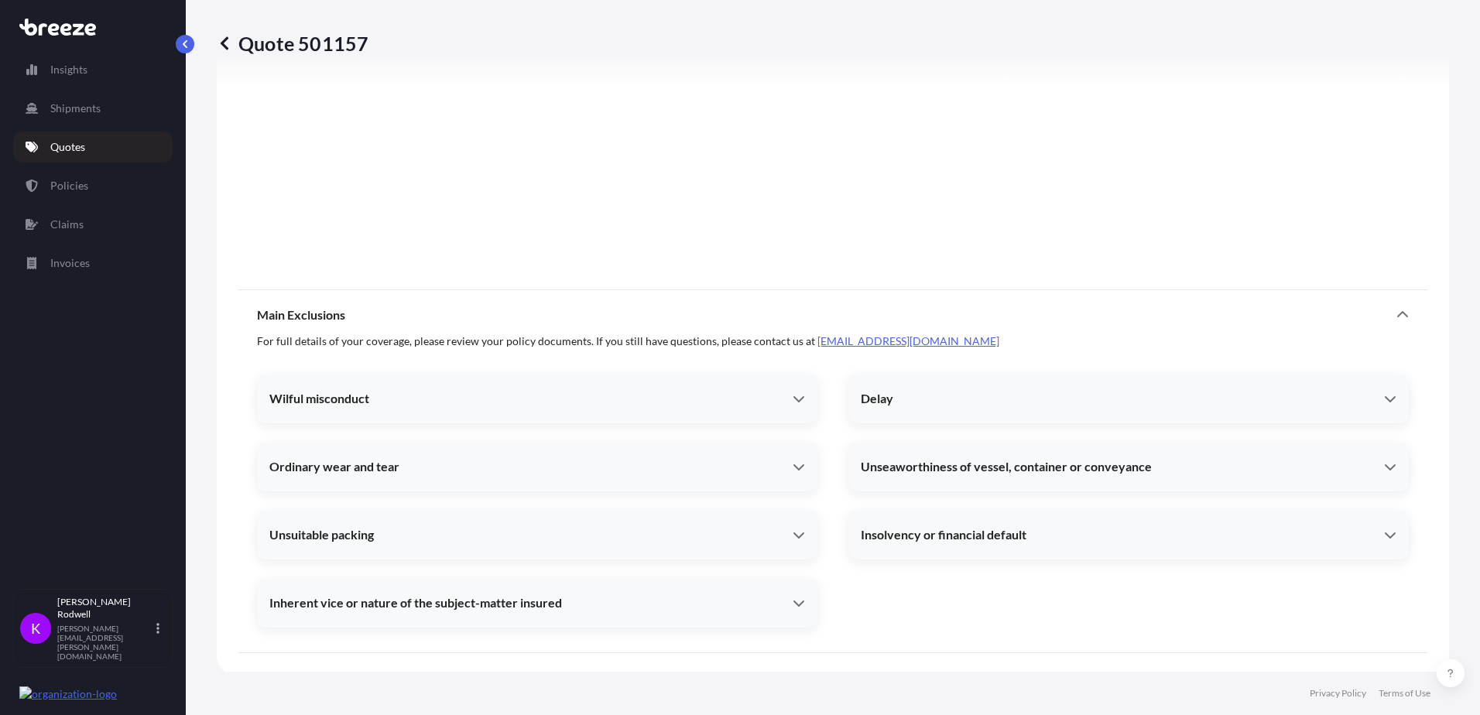
scroll to position [1493, 0]
click at [798, 530] on icon at bounding box center [799, 533] width 11 height 6
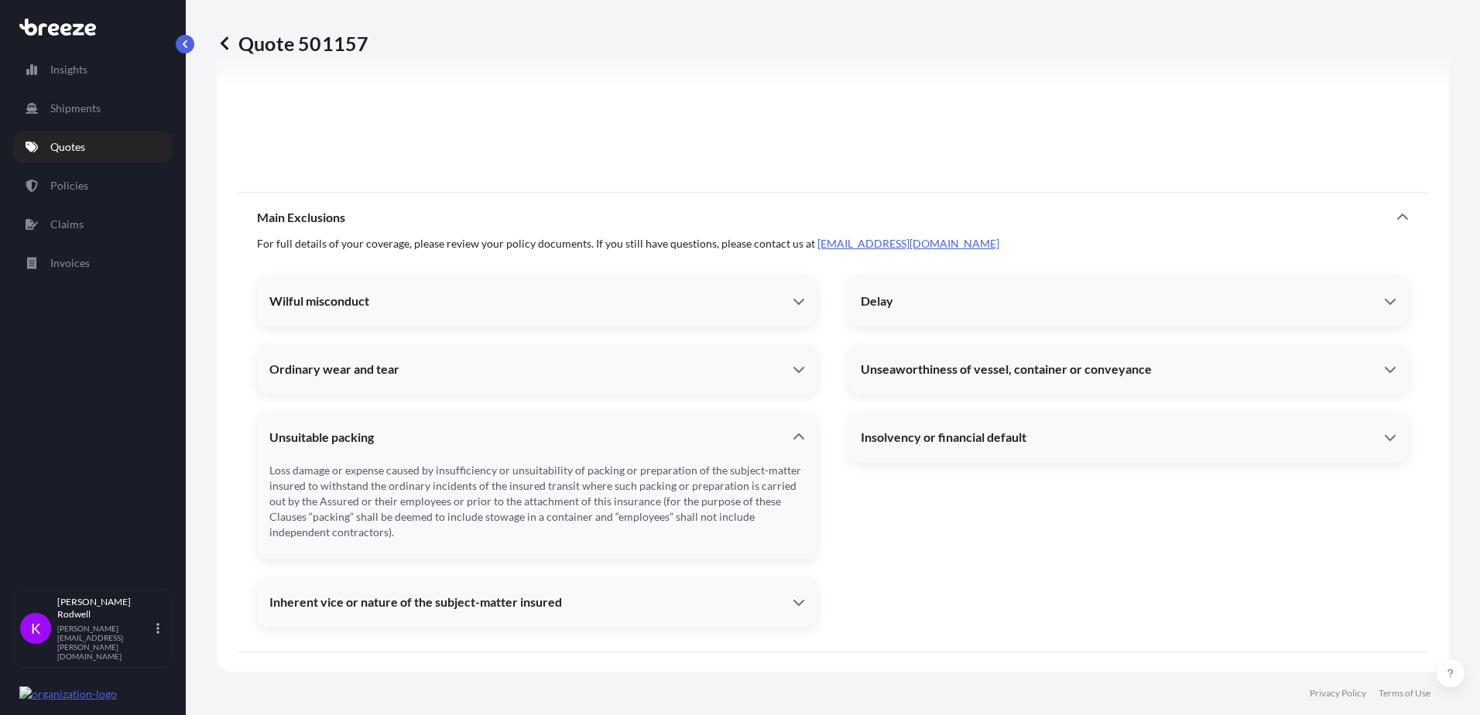
scroll to position [1589, 0]
click at [793, 430] on icon at bounding box center [799, 435] width 12 height 12
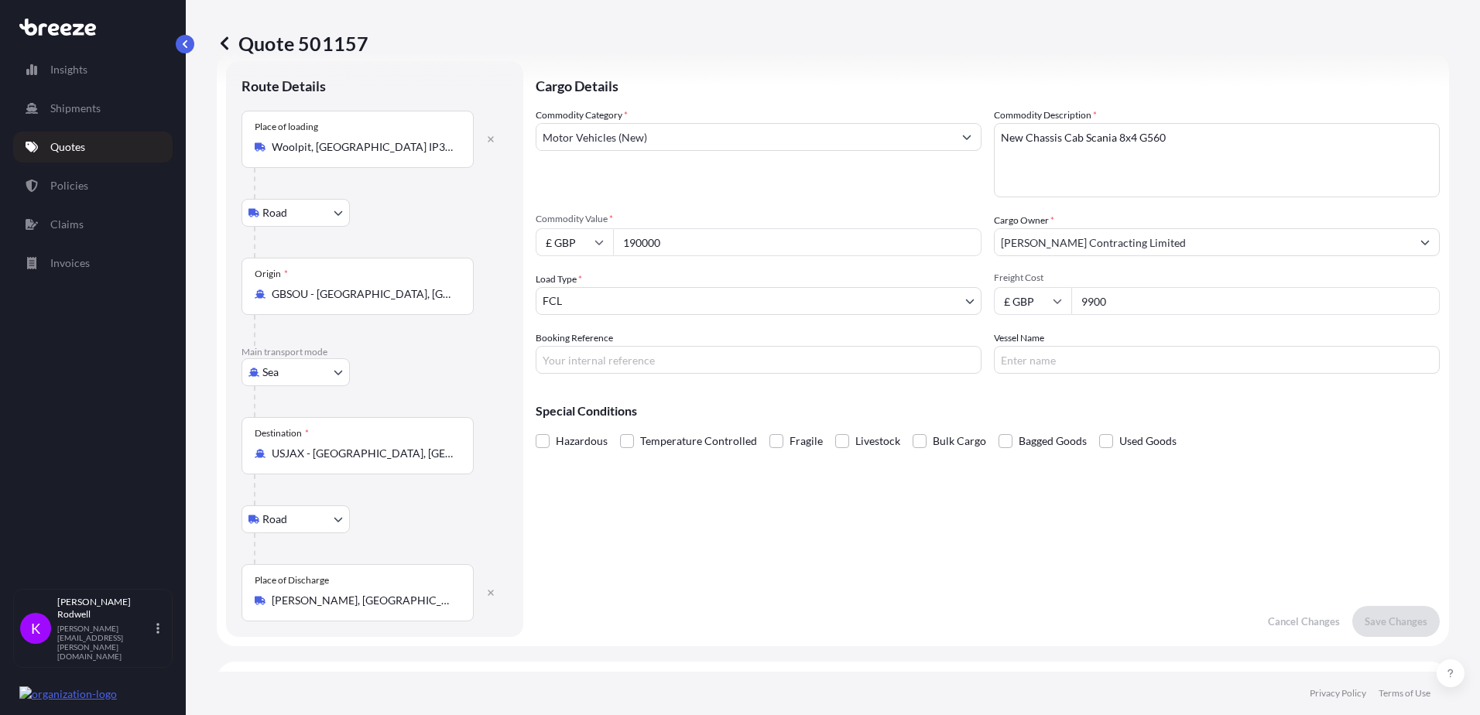
scroll to position [0, 0]
